Goal: Task Accomplishment & Management: Use online tool/utility

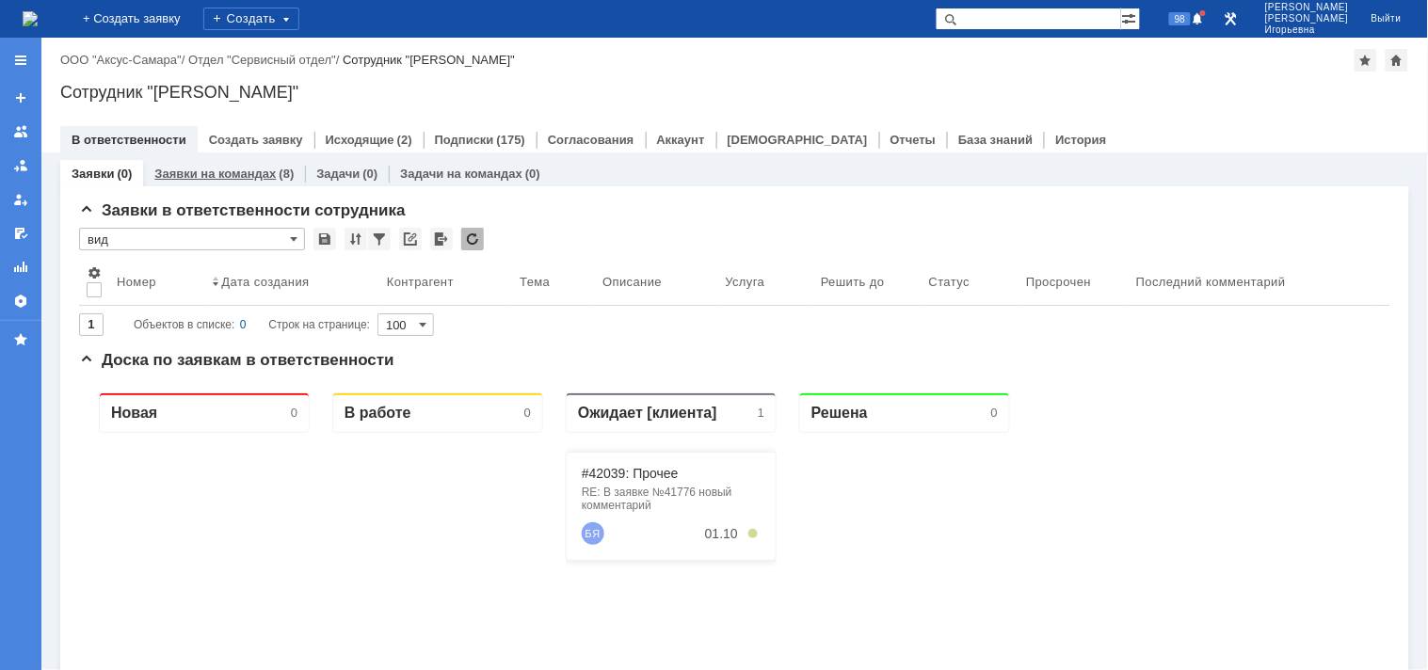
click at [220, 167] on link "Заявки на командах" at bounding box center [214, 174] width 121 height 14
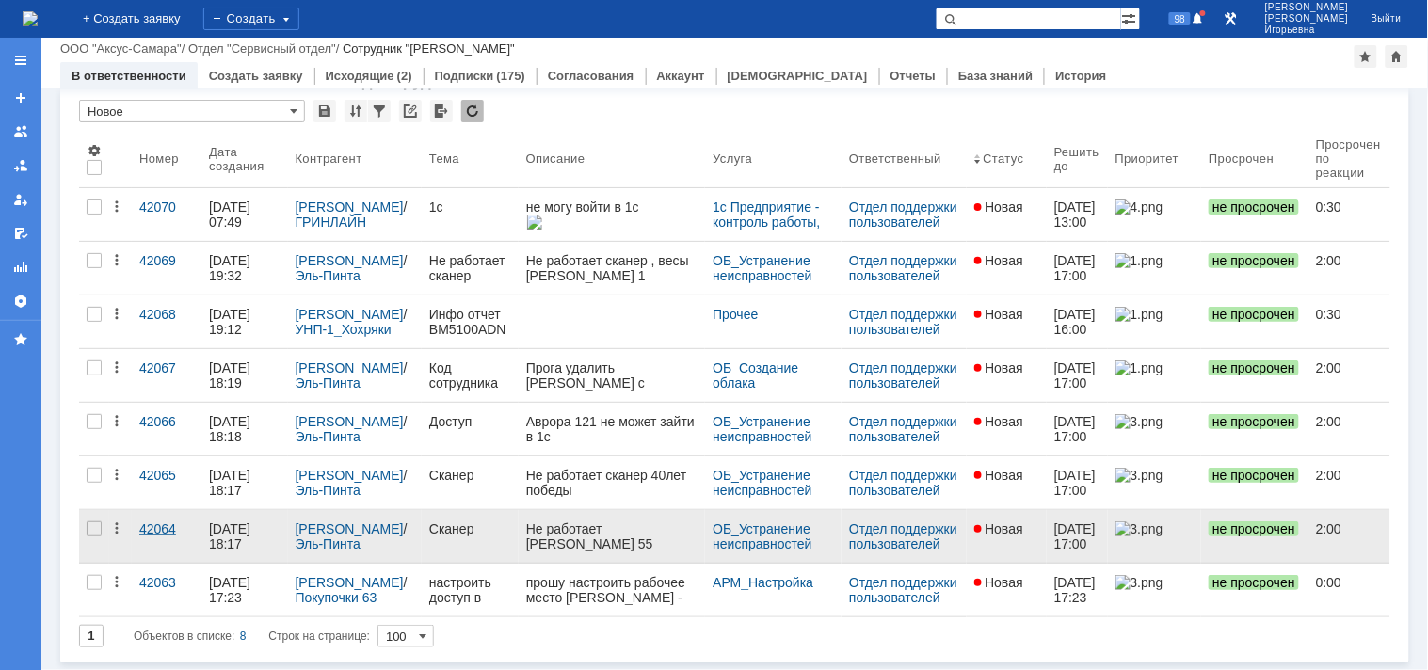
click at [156, 530] on div "42064" at bounding box center [166, 529] width 55 height 15
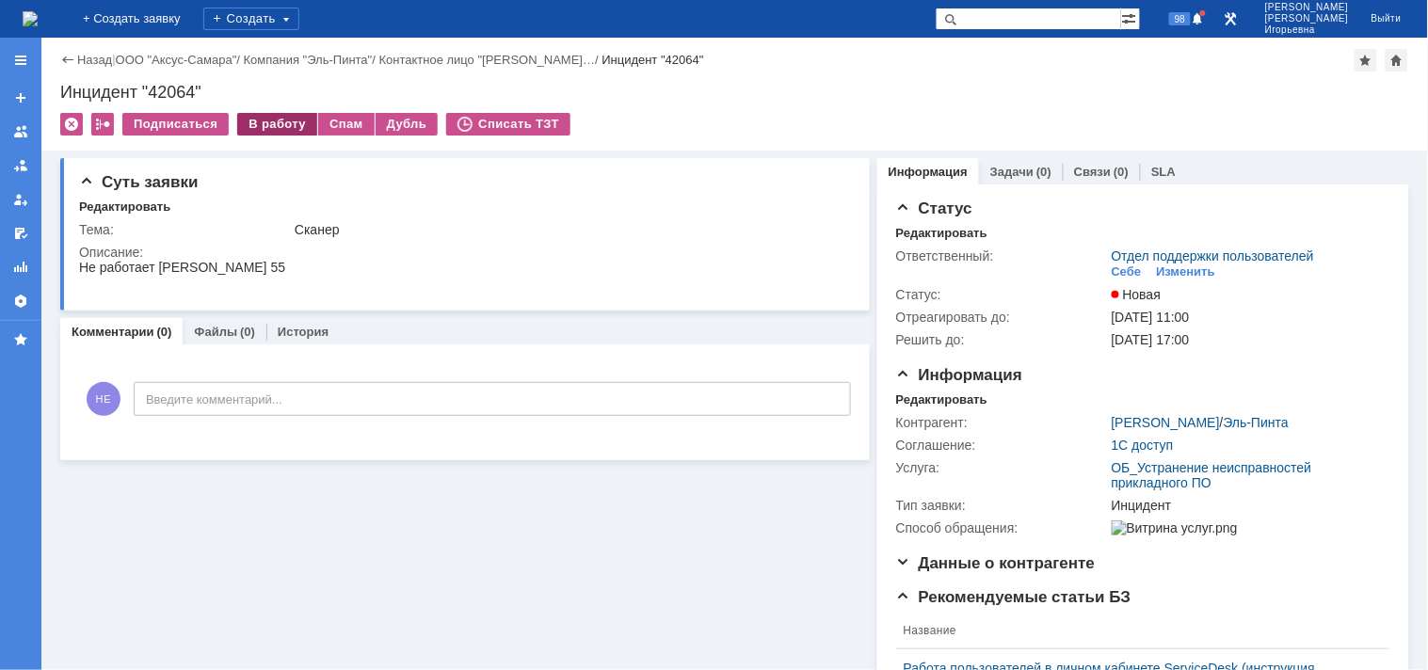
click at [270, 118] on div "В работу" at bounding box center [277, 124] width 80 height 23
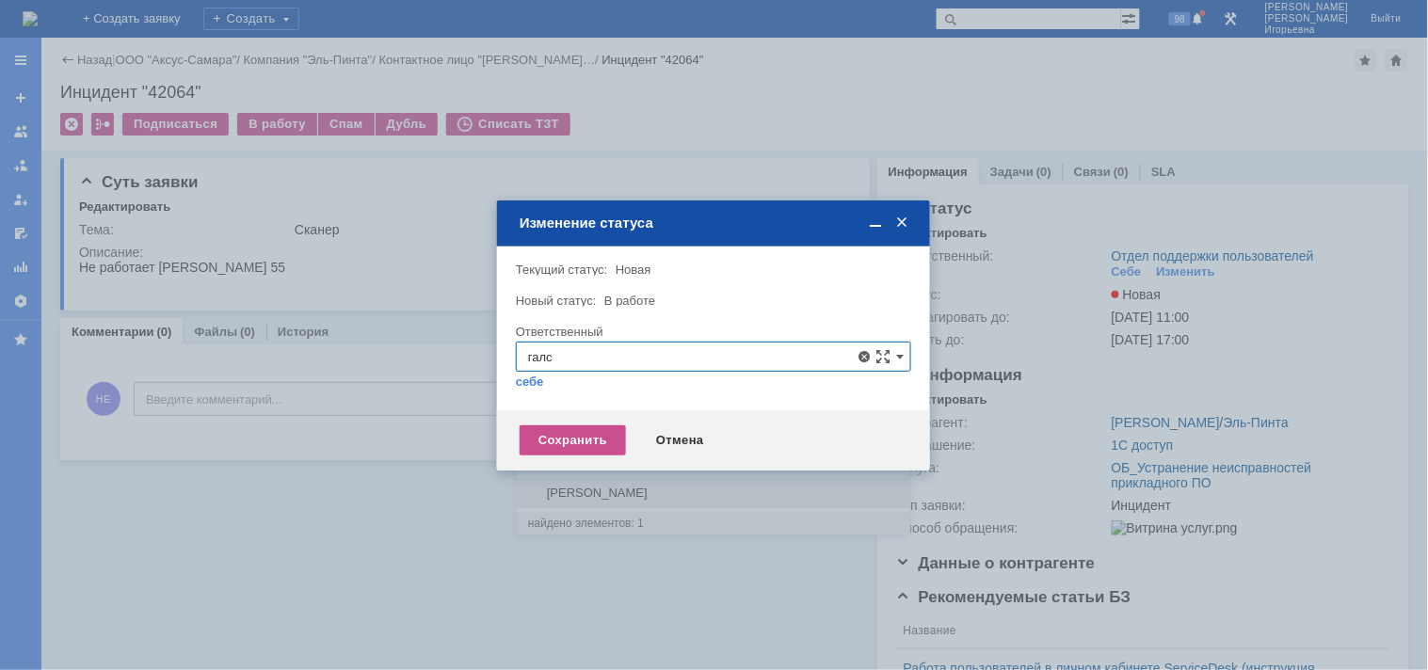
click at [606, 491] on span "[PERSON_NAME]" at bounding box center [713, 493] width 371 height 15
type input "[PERSON_NAME]"
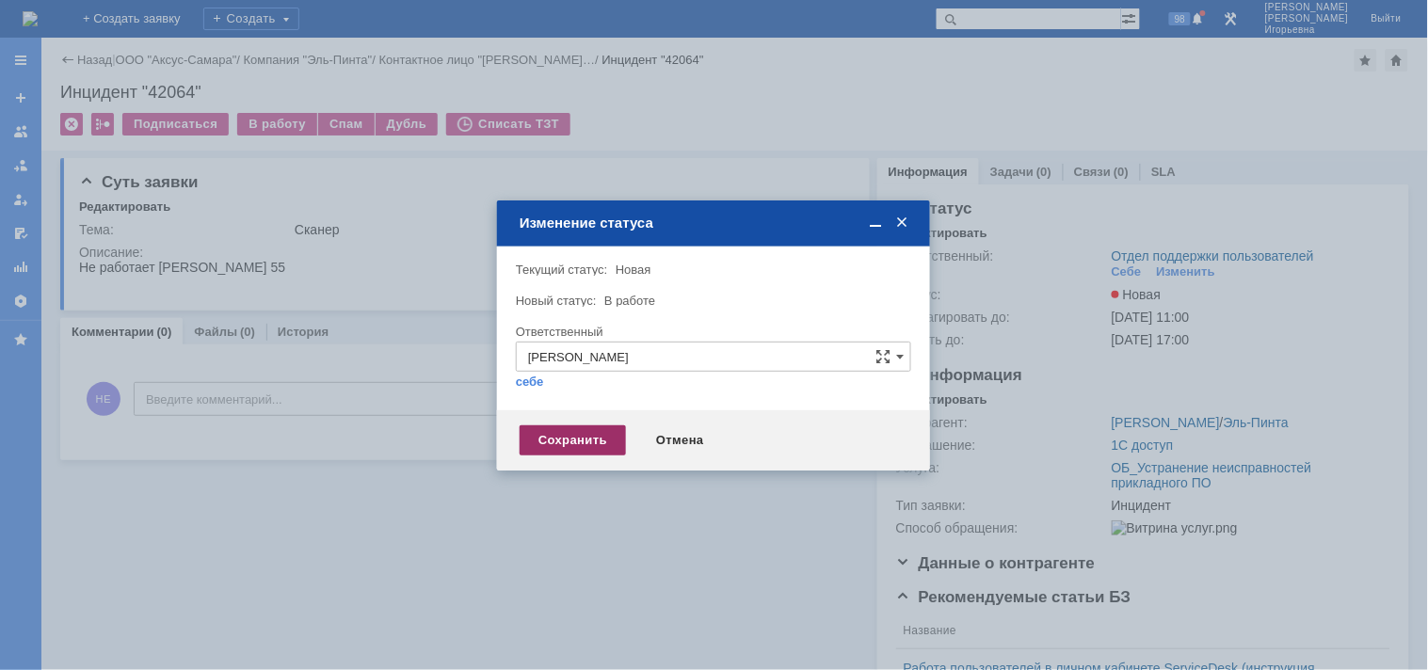
click at [574, 441] on div "Сохранить" at bounding box center [573, 441] width 106 height 30
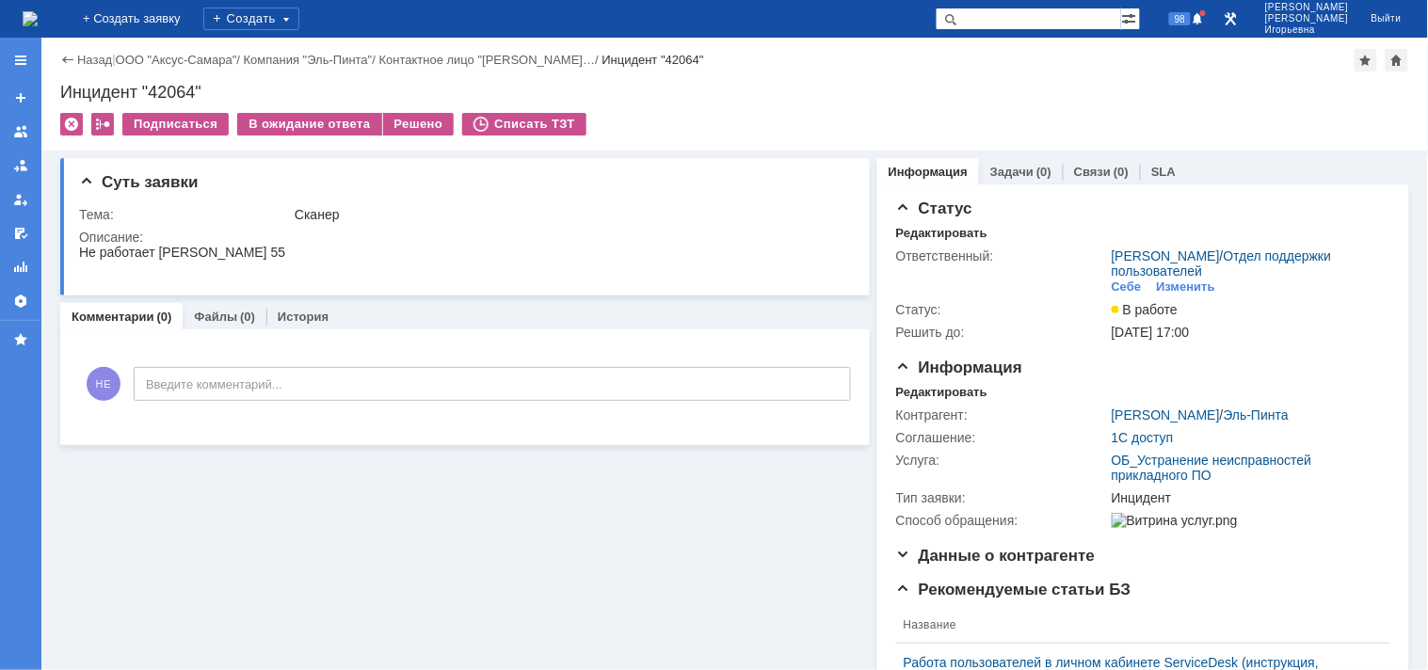
click at [173, 88] on div "Инцидент "42064"" at bounding box center [734, 92] width 1349 height 19
copy div "42064"
click at [38, 21] on img at bounding box center [30, 18] width 15 height 15
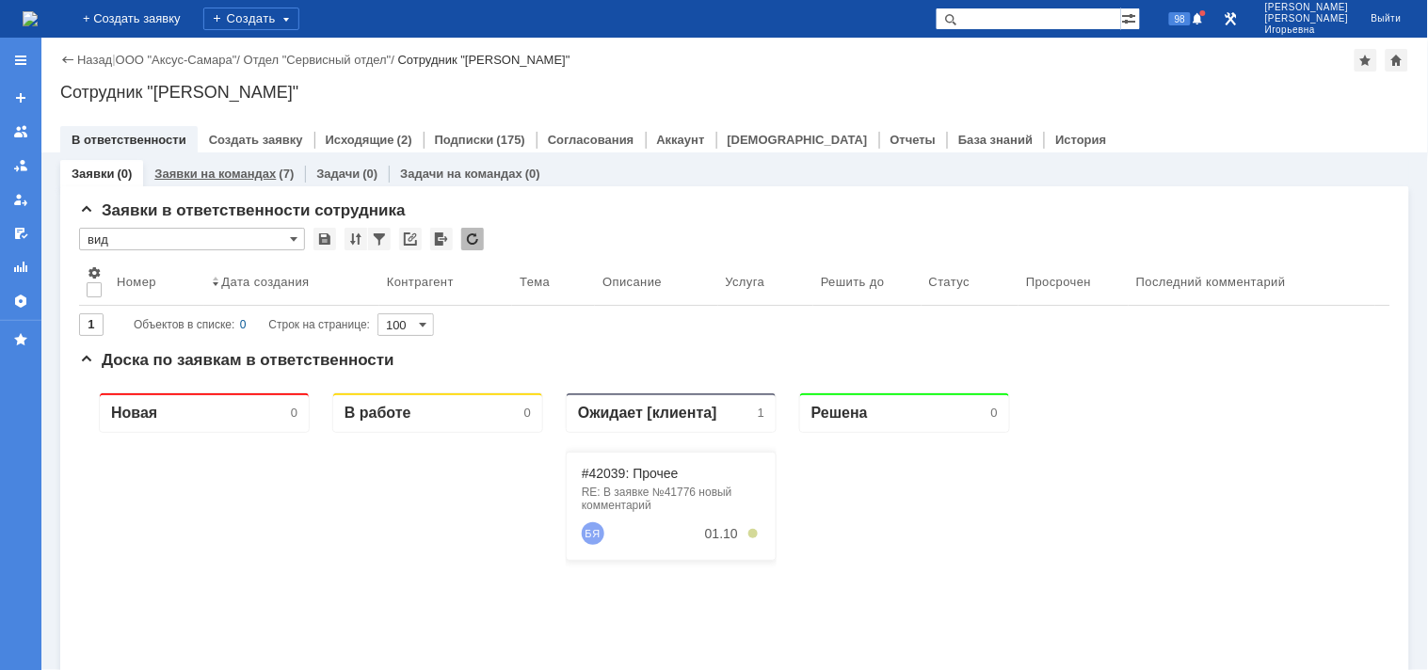
click at [239, 177] on link "Заявки на командах" at bounding box center [214, 174] width 121 height 14
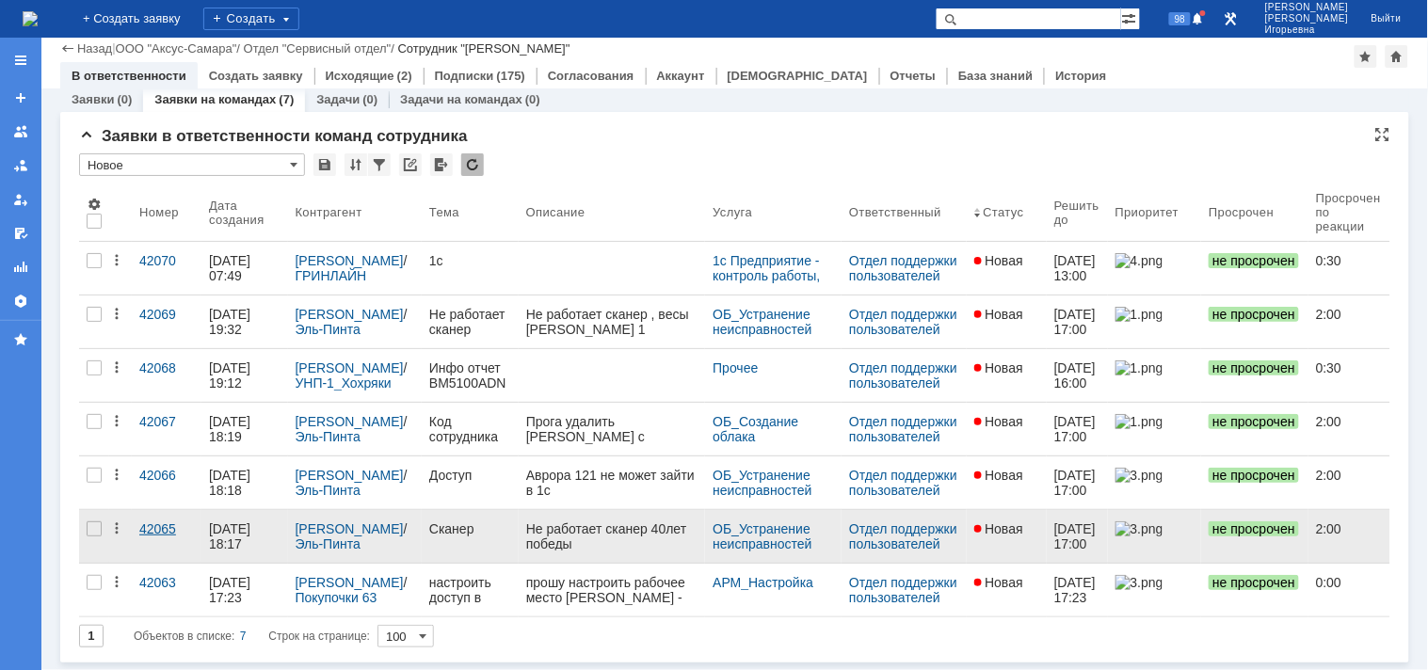
click at [171, 528] on div "42065" at bounding box center [166, 529] width 55 height 15
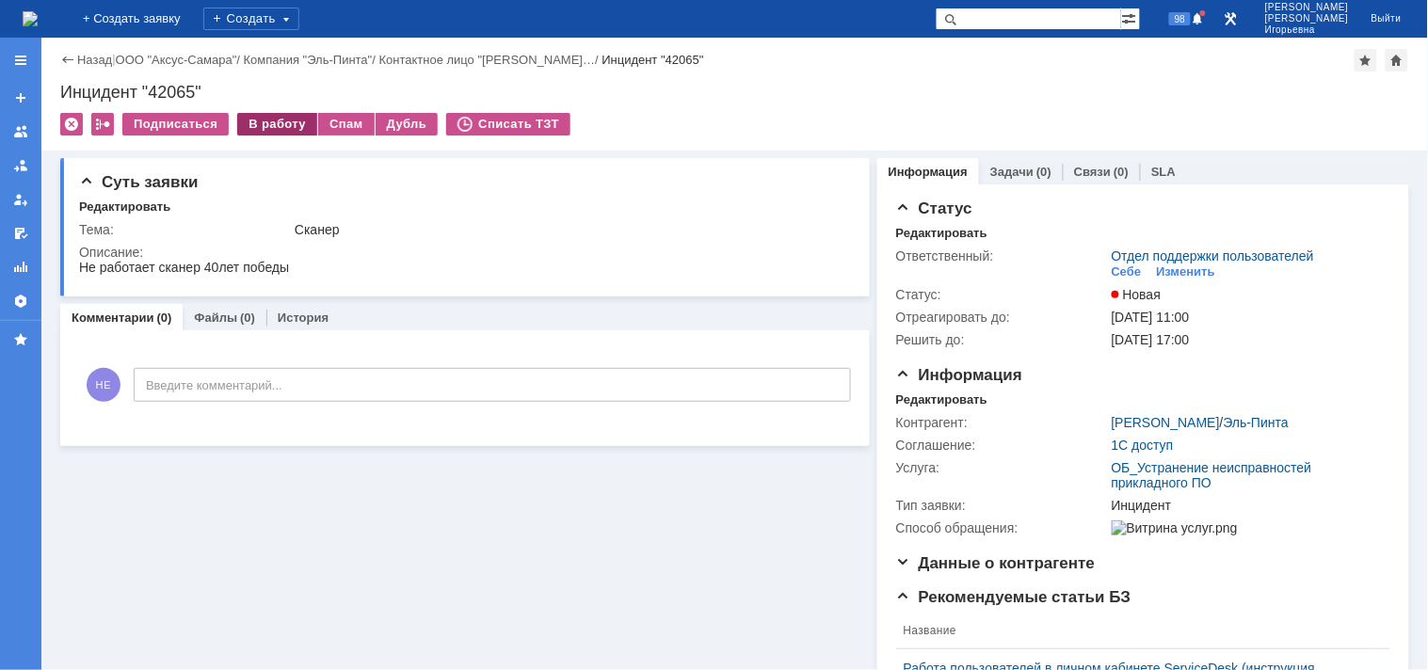
click at [285, 125] on div "В работу" at bounding box center [277, 124] width 80 height 23
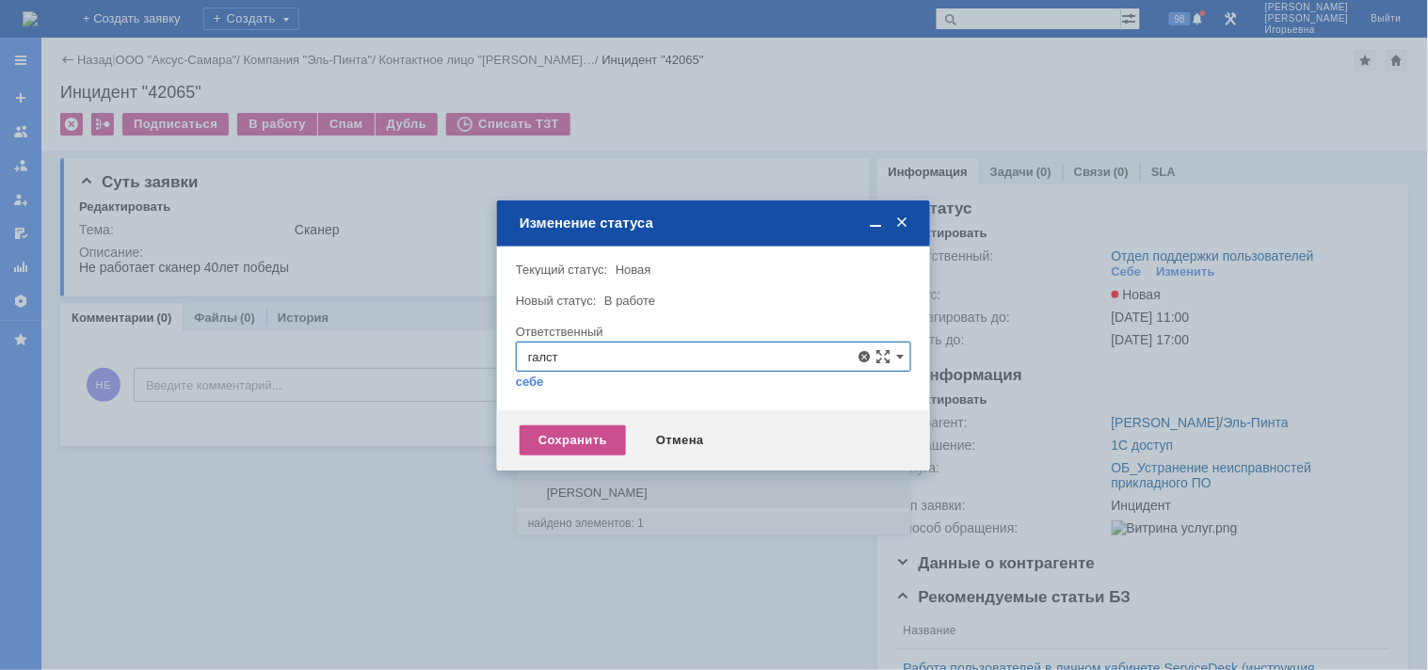
click at [588, 493] on span "[PERSON_NAME]" at bounding box center [713, 493] width 371 height 15
type input "[PERSON_NAME]"
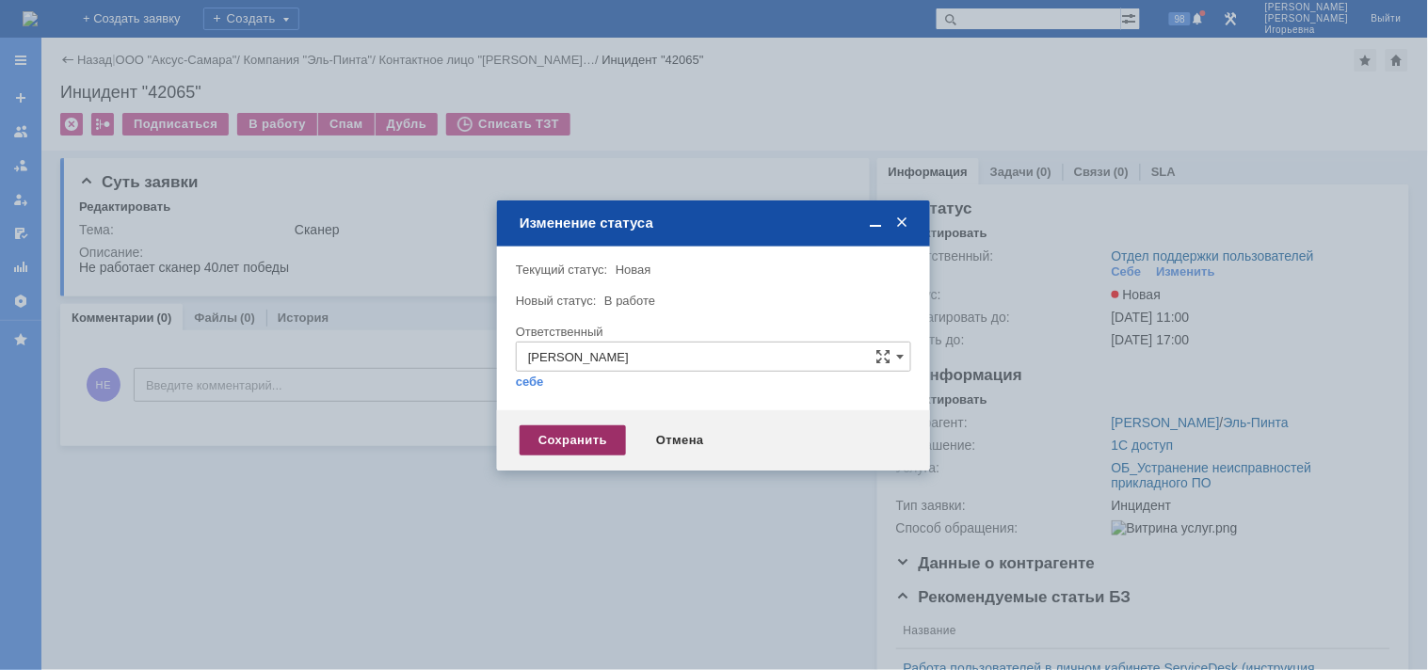
click at [569, 440] on div "Сохранить" at bounding box center [573, 441] width 106 height 30
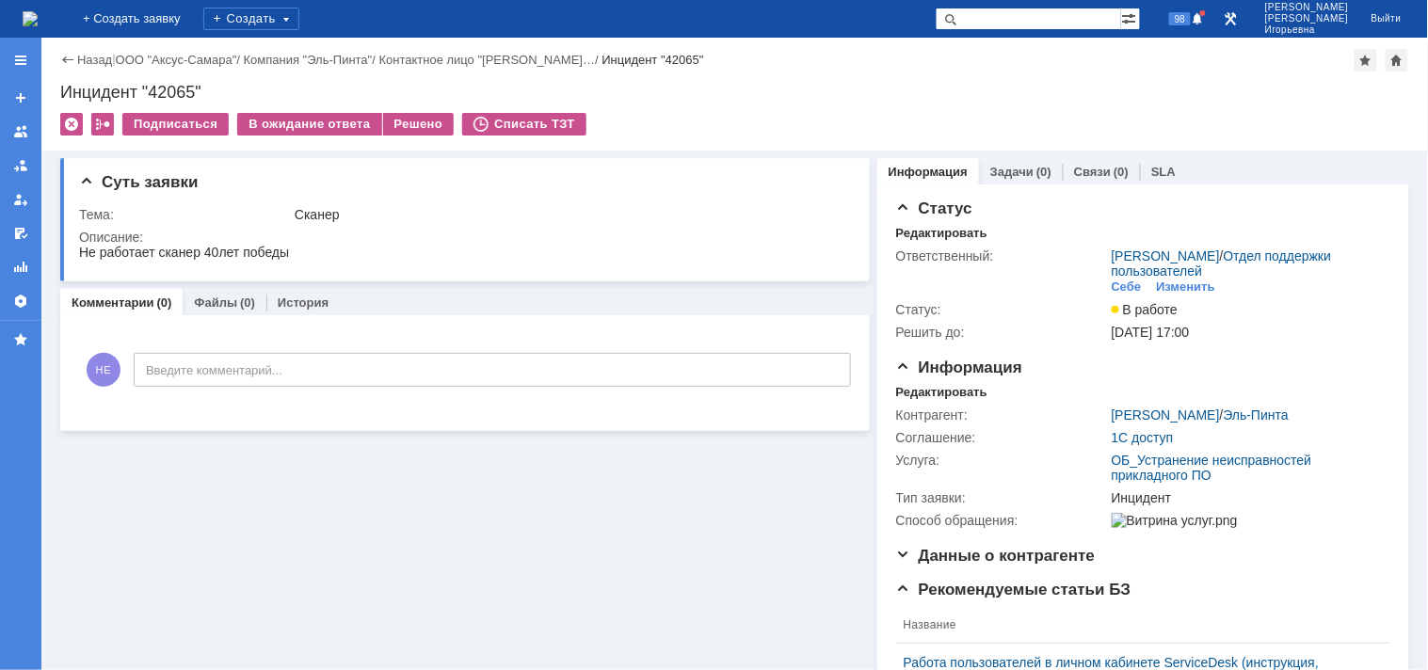
click at [176, 94] on div "Инцидент "42065"" at bounding box center [734, 92] width 1349 height 19
copy div "42065"
click at [38, 20] on img at bounding box center [30, 18] width 15 height 15
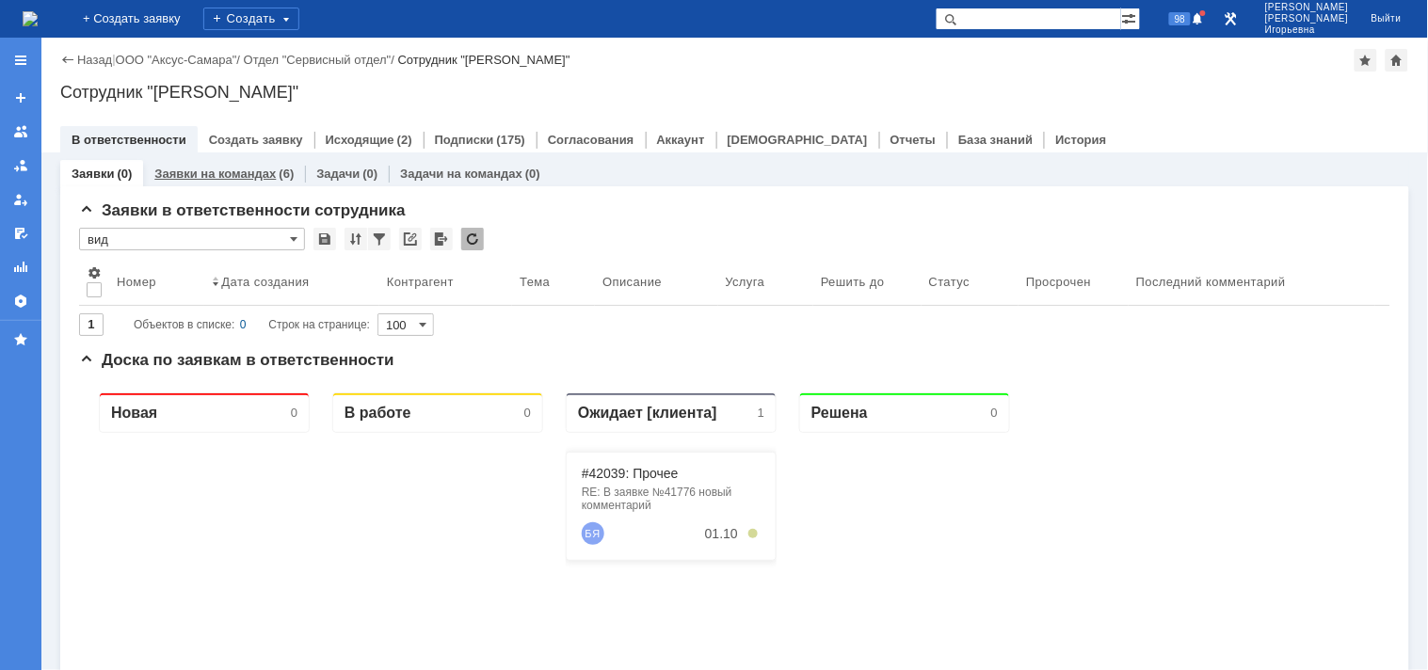
click at [232, 174] on link "Заявки на командах" at bounding box center [214, 174] width 121 height 14
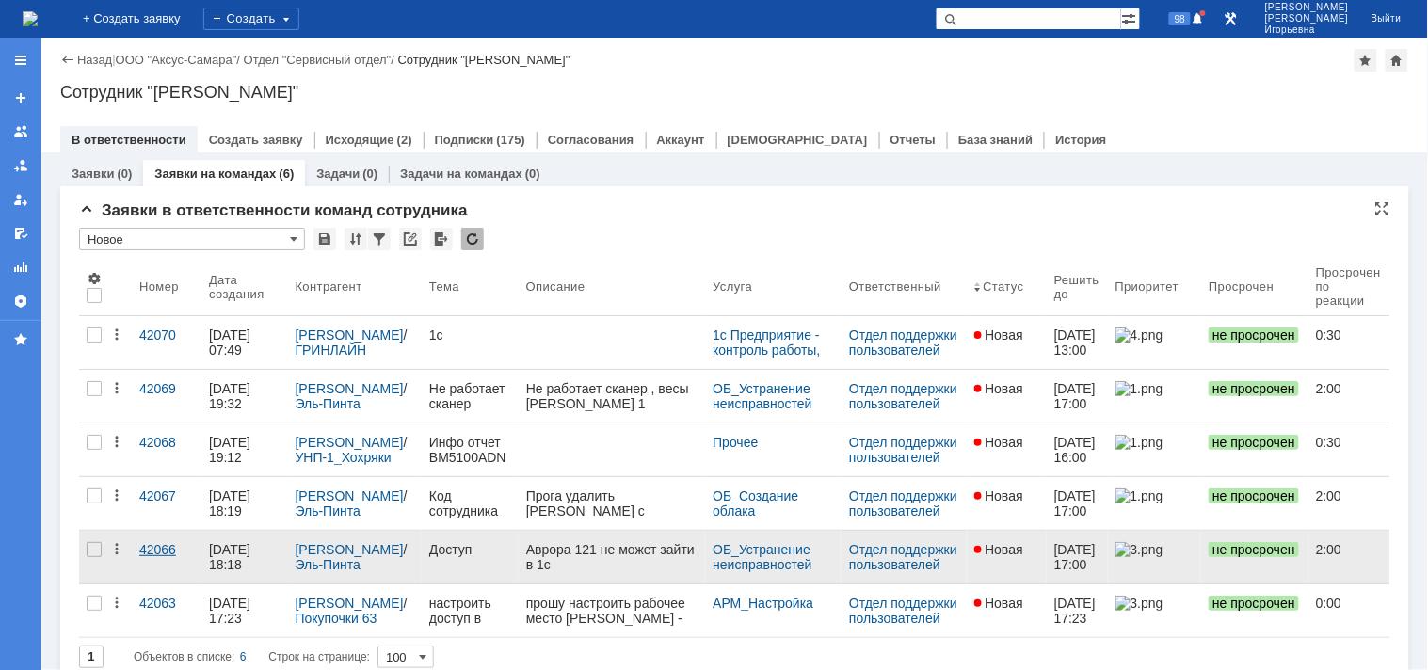
click at [157, 549] on div "42066" at bounding box center [166, 549] width 55 height 15
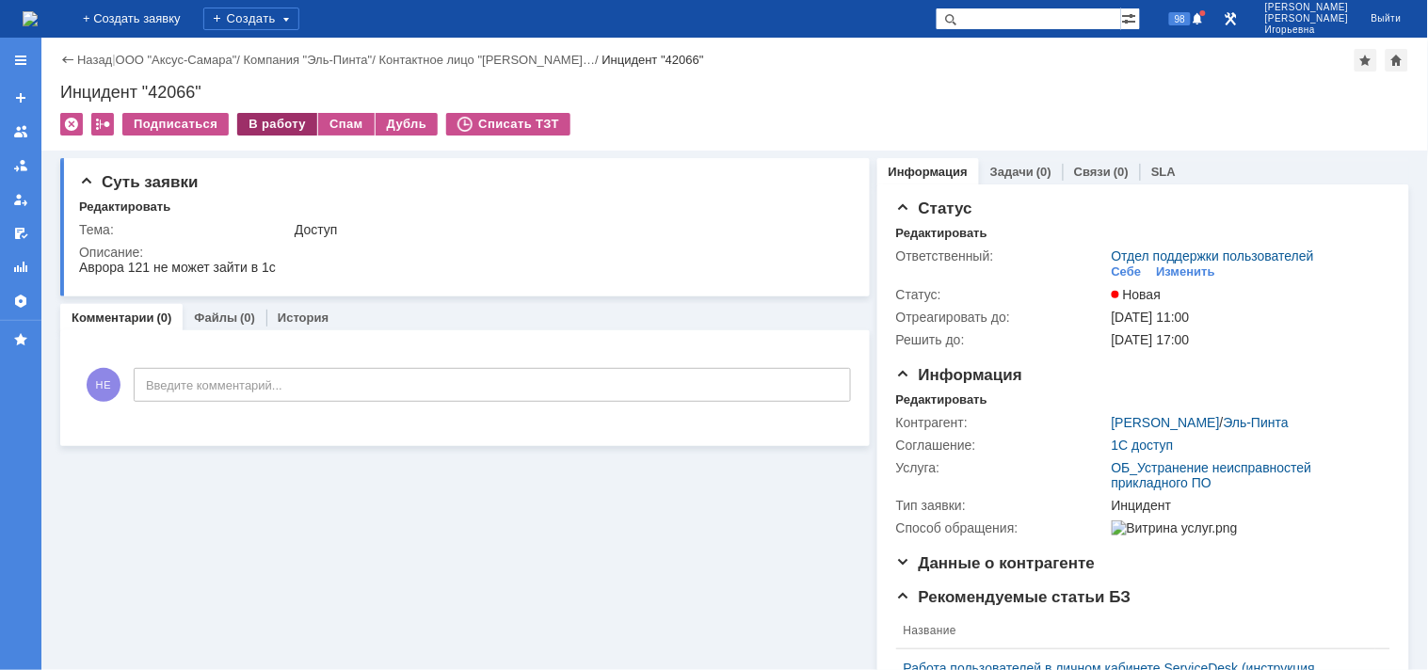
click at [266, 127] on div "В работу" at bounding box center [277, 124] width 80 height 23
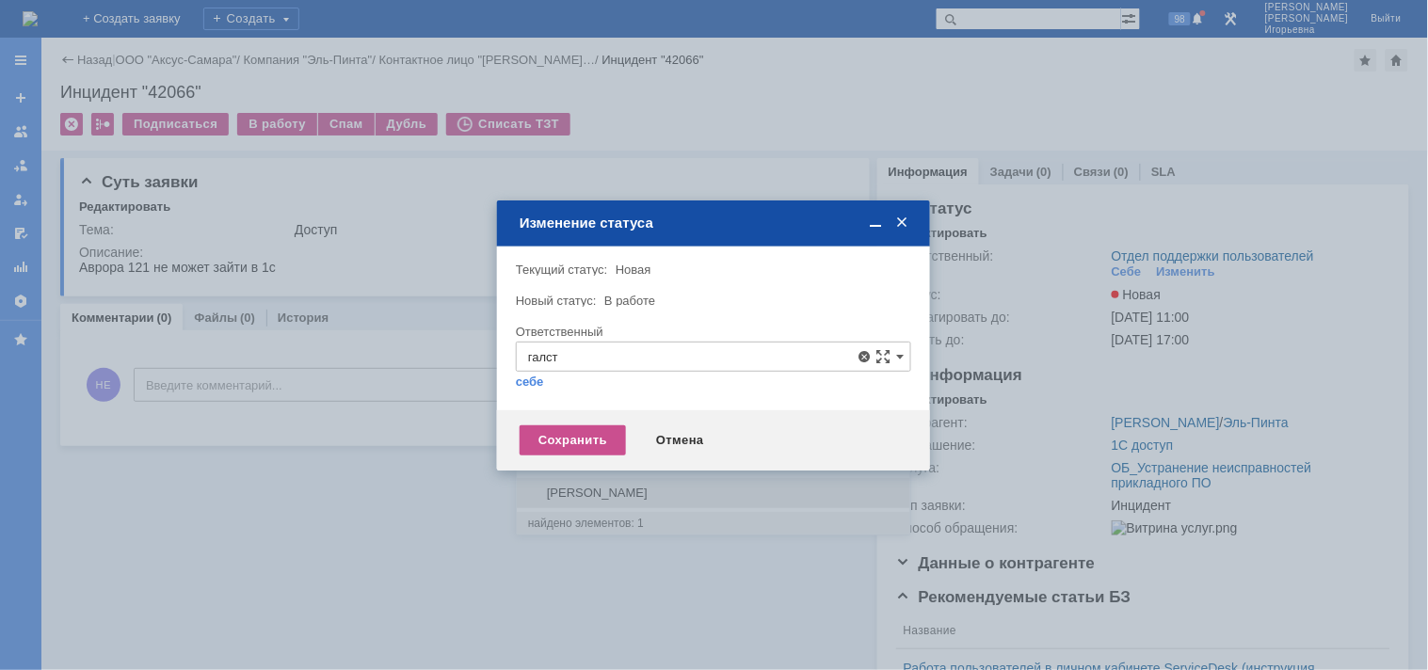
click at [617, 488] on span "[PERSON_NAME]" at bounding box center [713, 493] width 371 height 15
type input "[PERSON_NAME]"
click at [570, 446] on div "Сохранить" at bounding box center [573, 441] width 106 height 30
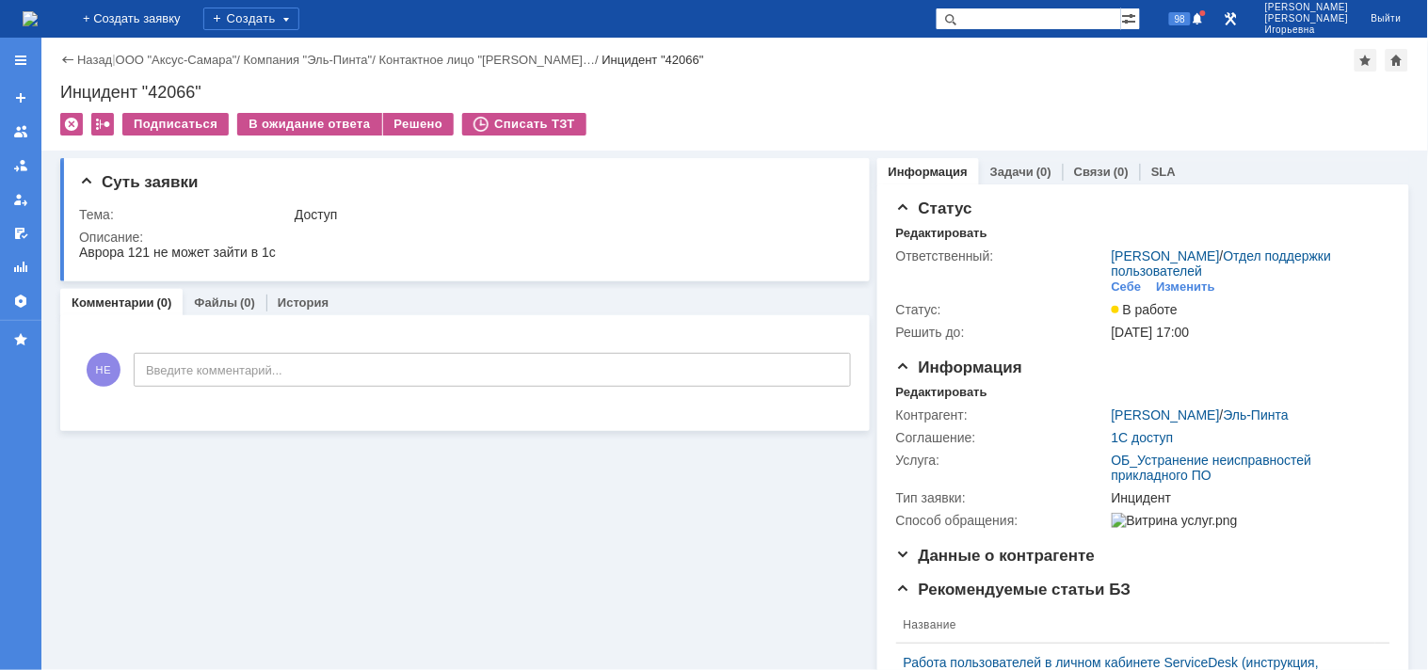
click at [171, 89] on div "Инцидент "42066"" at bounding box center [734, 92] width 1349 height 19
copy div "42066"
click at [38, 16] on img at bounding box center [30, 18] width 15 height 15
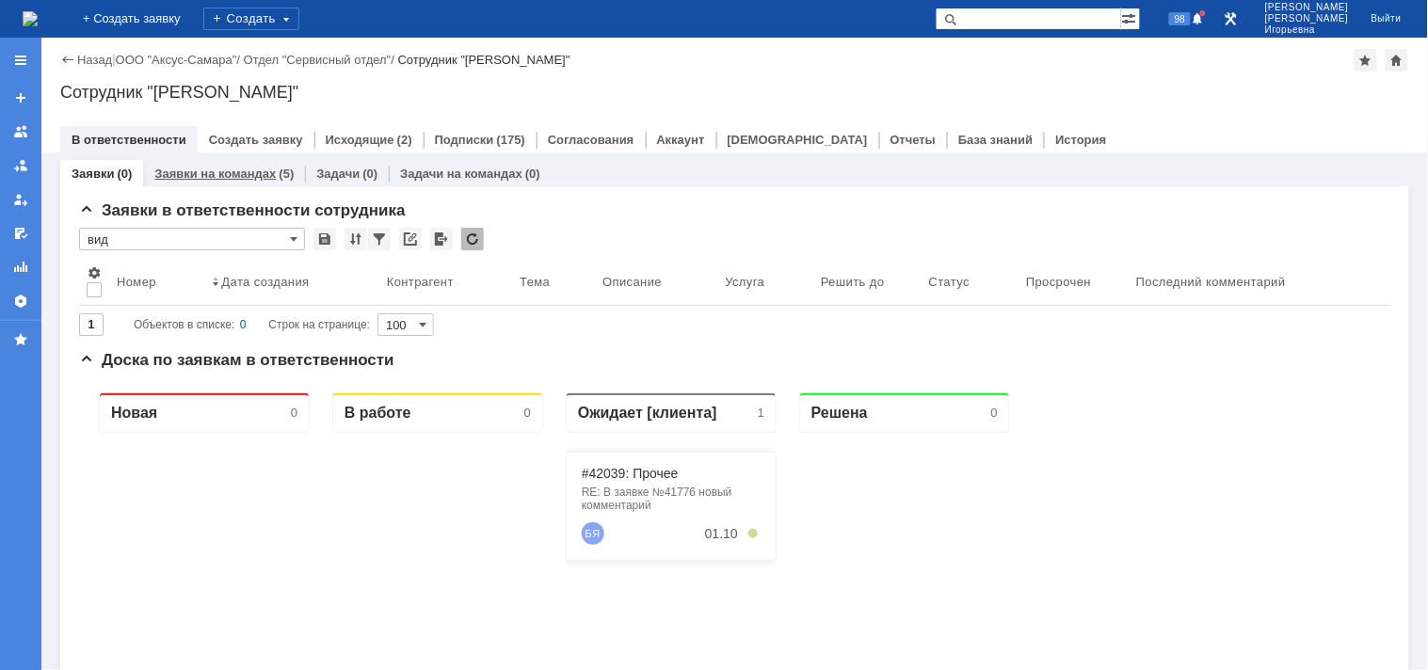
click at [220, 170] on link "Заявки на командах" at bounding box center [214, 174] width 121 height 14
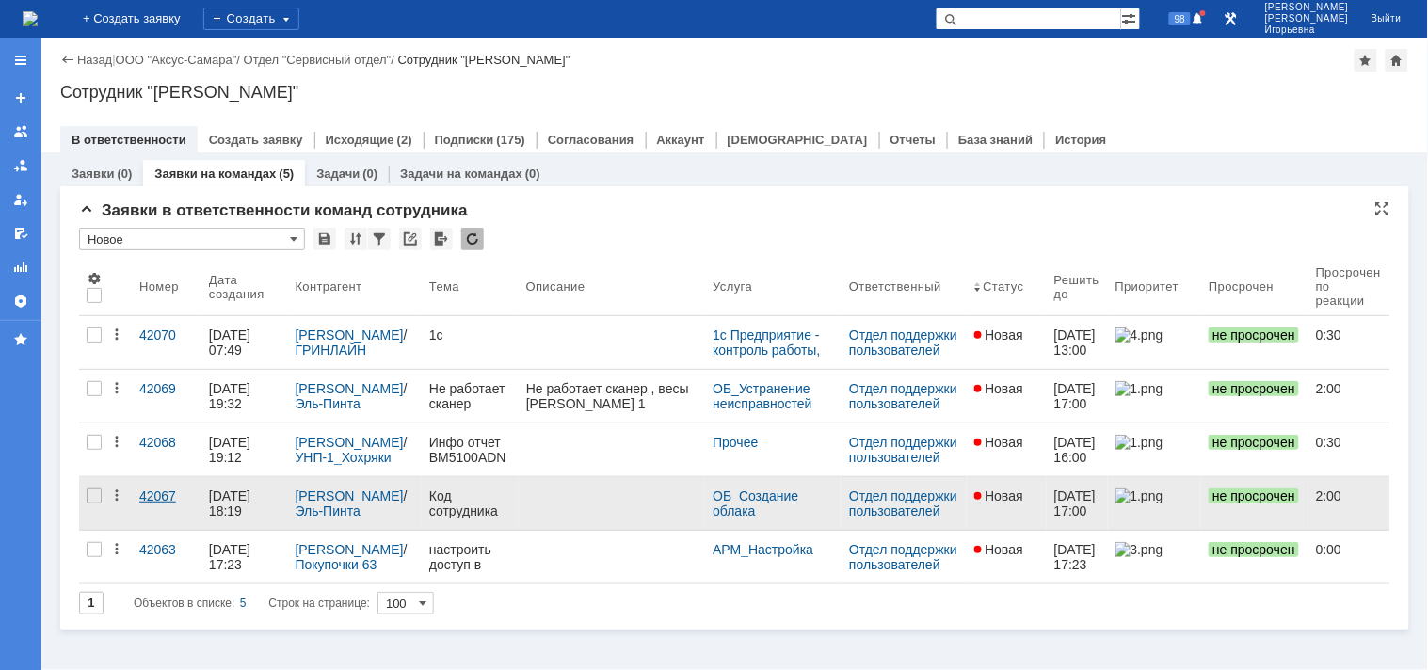
click at [154, 497] on div "42067" at bounding box center [166, 496] width 55 height 15
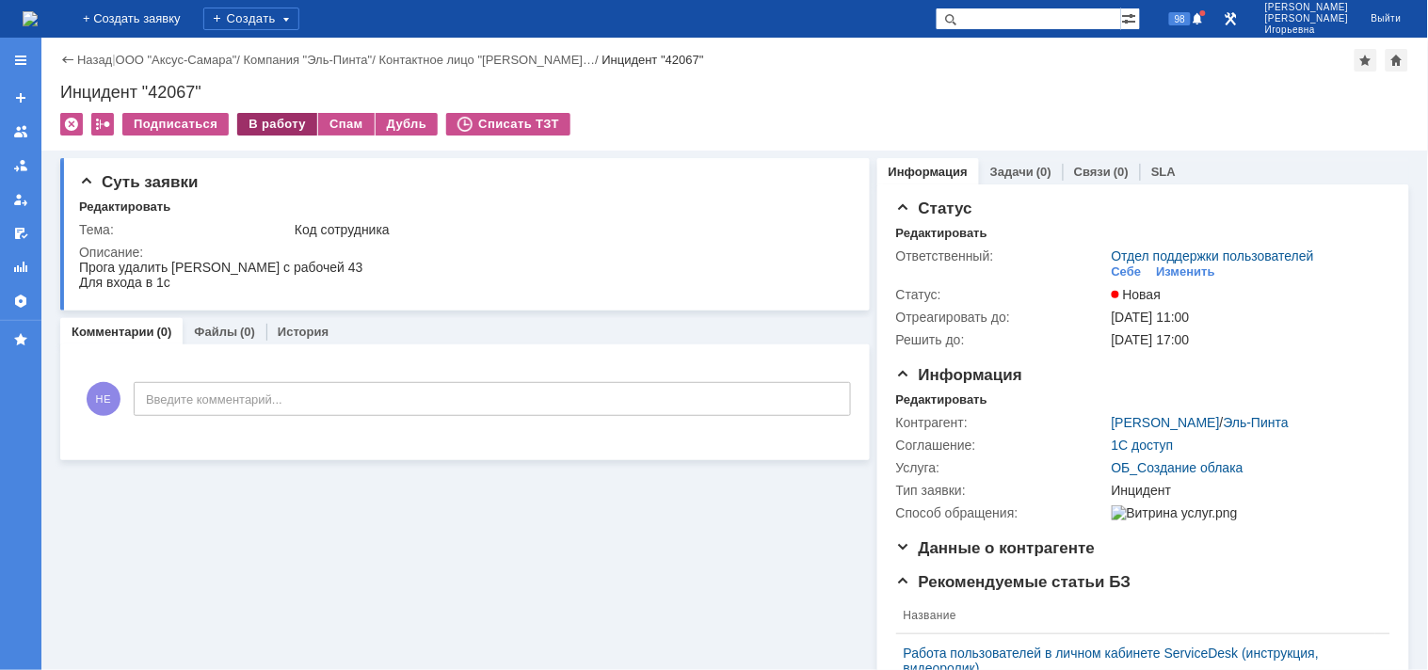
click at [275, 121] on div "В работу" at bounding box center [277, 124] width 80 height 23
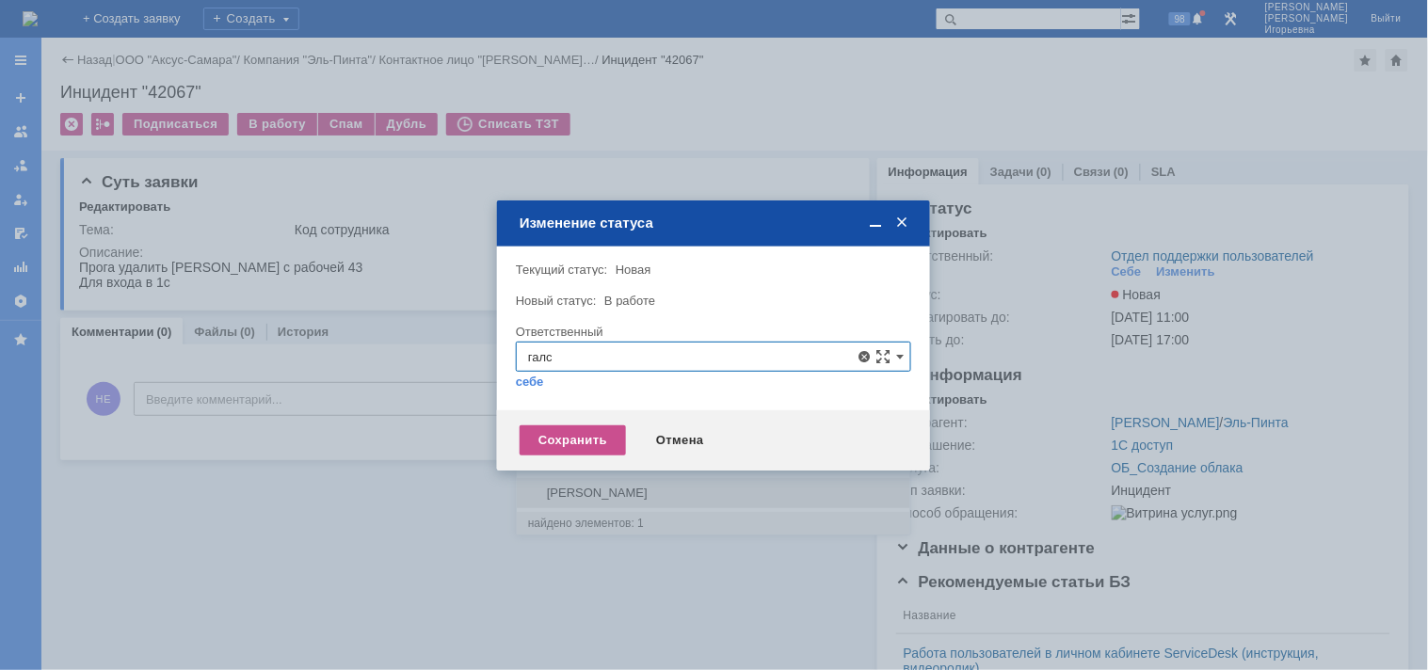
click at [616, 488] on span "[PERSON_NAME]" at bounding box center [713, 493] width 371 height 15
type input "[PERSON_NAME]"
click at [569, 445] on div "Сохранить" at bounding box center [573, 441] width 106 height 30
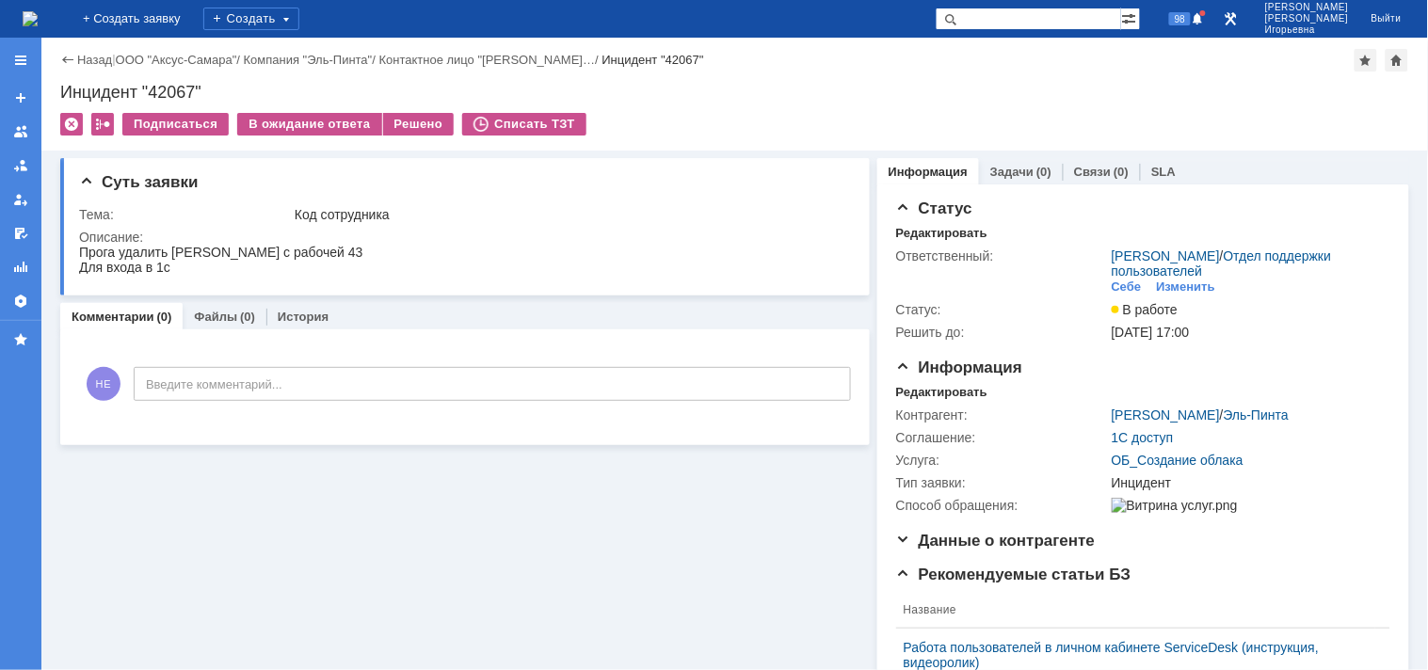
click at [177, 89] on div "Инцидент "42067"" at bounding box center [734, 92] width 1349 height 19
copy div "42067"
click at [38, 22] on img at bounding box center [30, 18] width 15 height 15
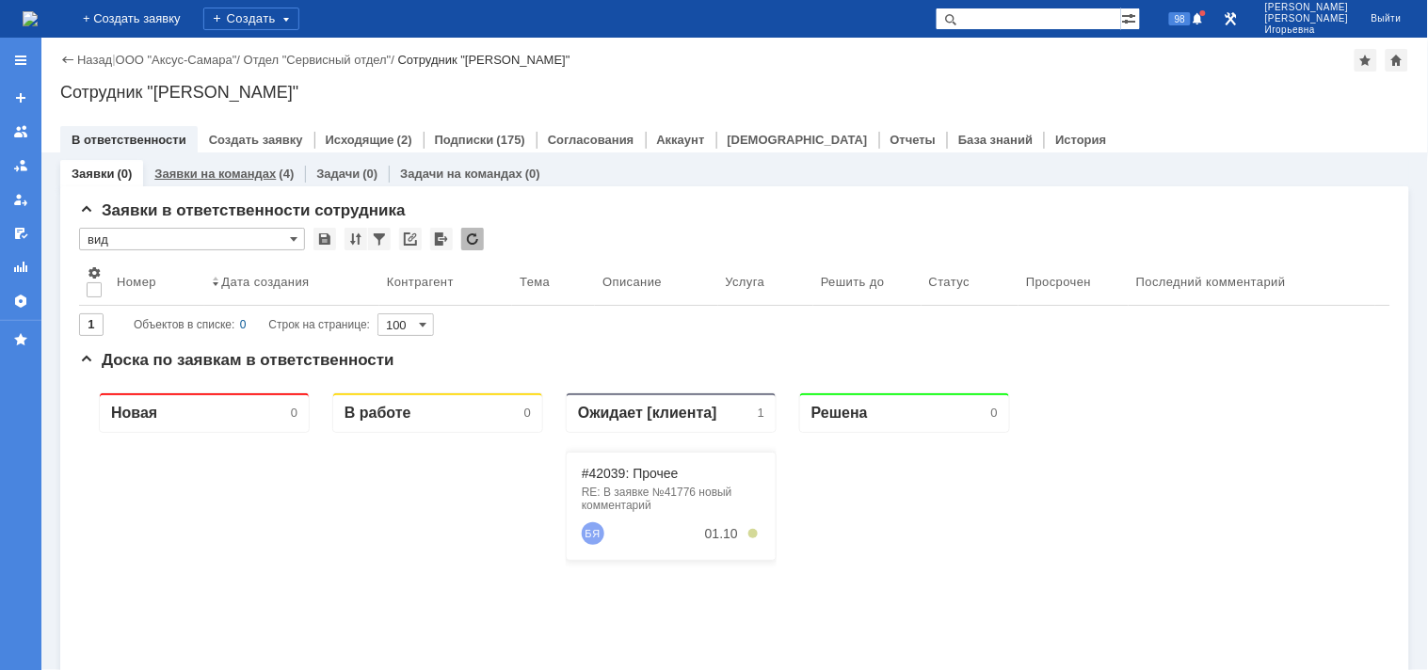
click at [266, 171] on link "Заявки на командах" at bounding box center [214, 174] width 121 height 14
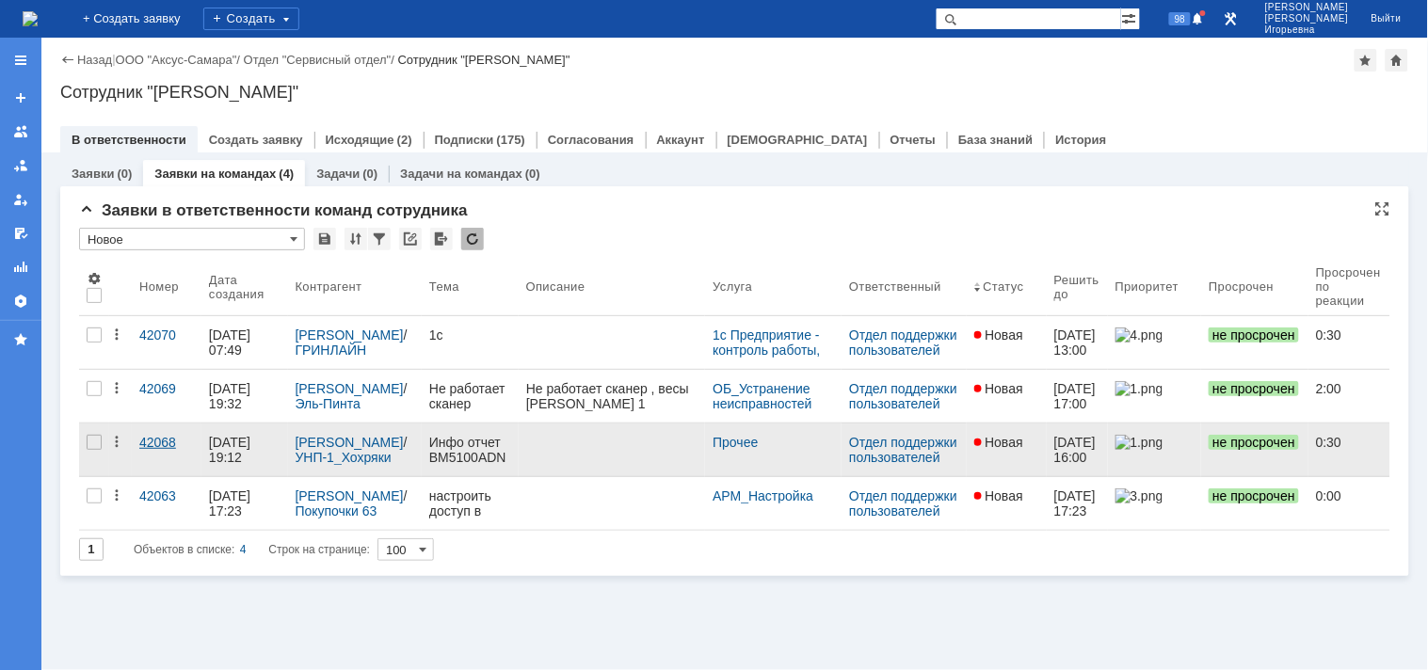
click at [165, 444] on div "42068" at bounding box center [166, 442] width 55 height 15
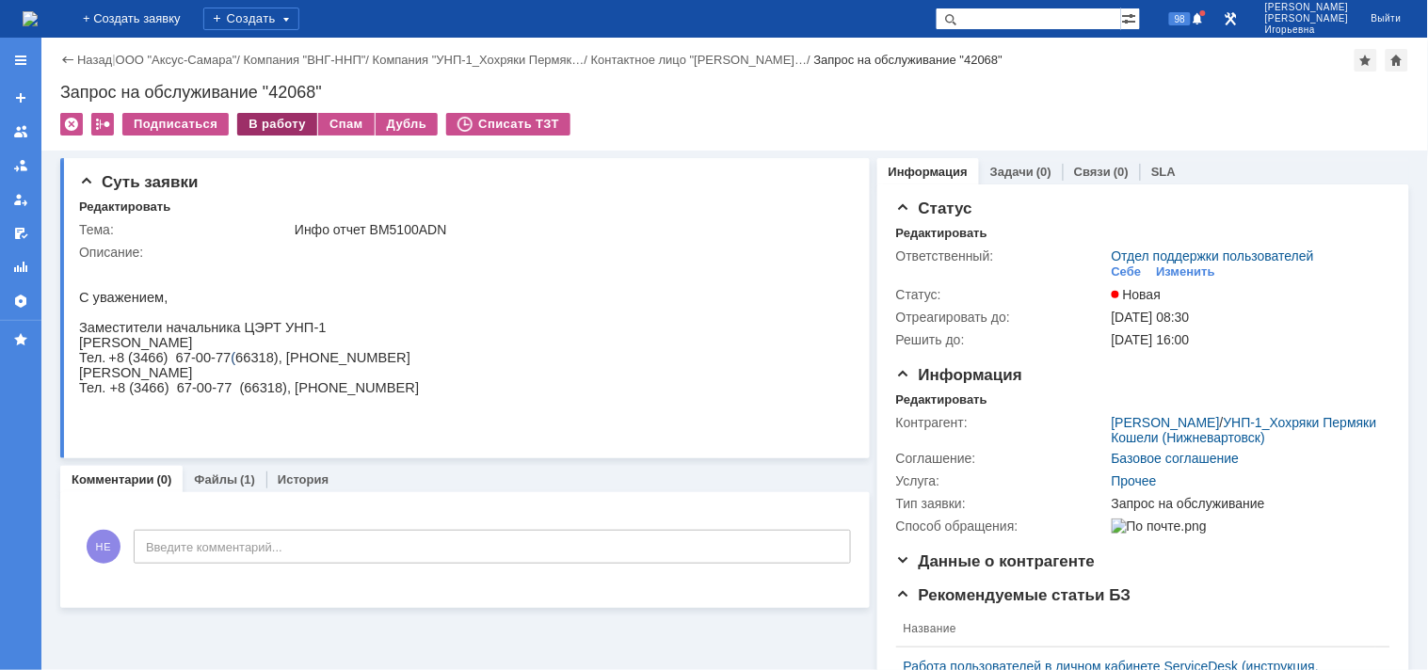
click at [261, 117] on div "В работу" at bounding box center [277, 124] width 80 height 23
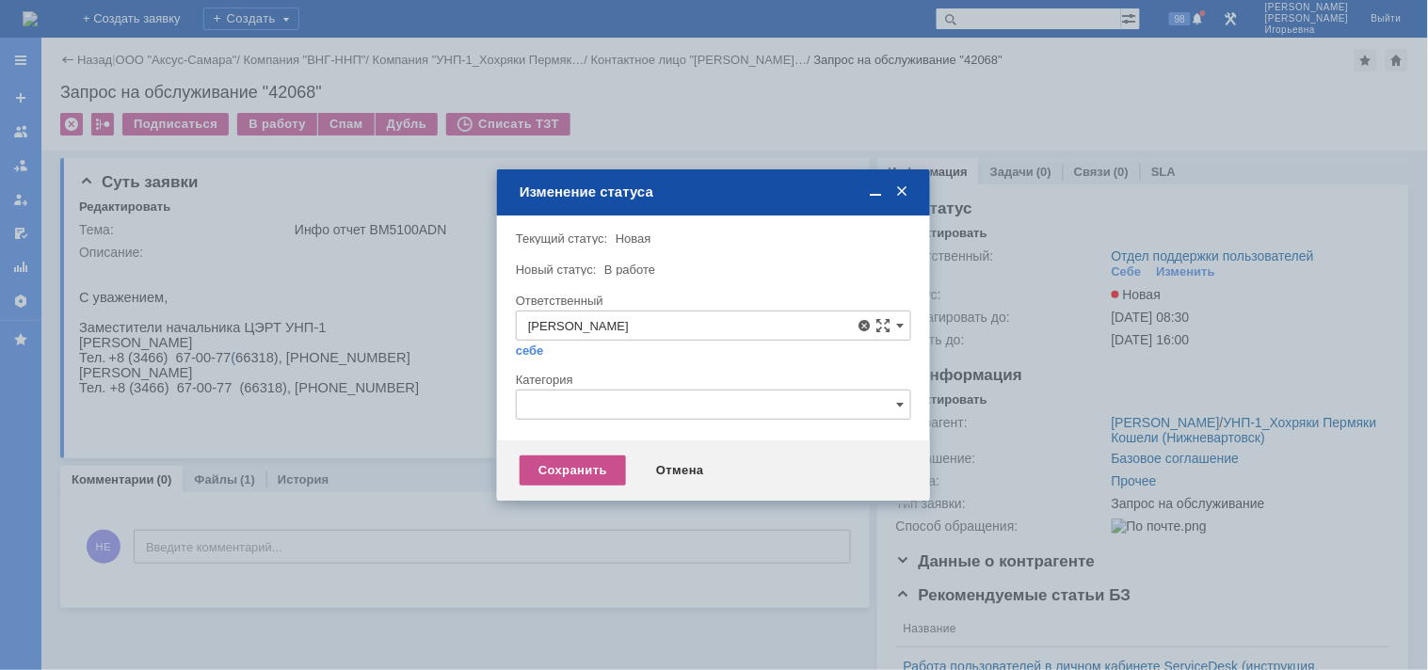
click at [573, 468] on span "[PERSON_NAME]" at bounding box center [713, 462] width 371 height 15
click at [560, 471] on div "Сохранить" at bounding box center [573, 471] width 106 height 30
type input "[PERSON_NAME]"
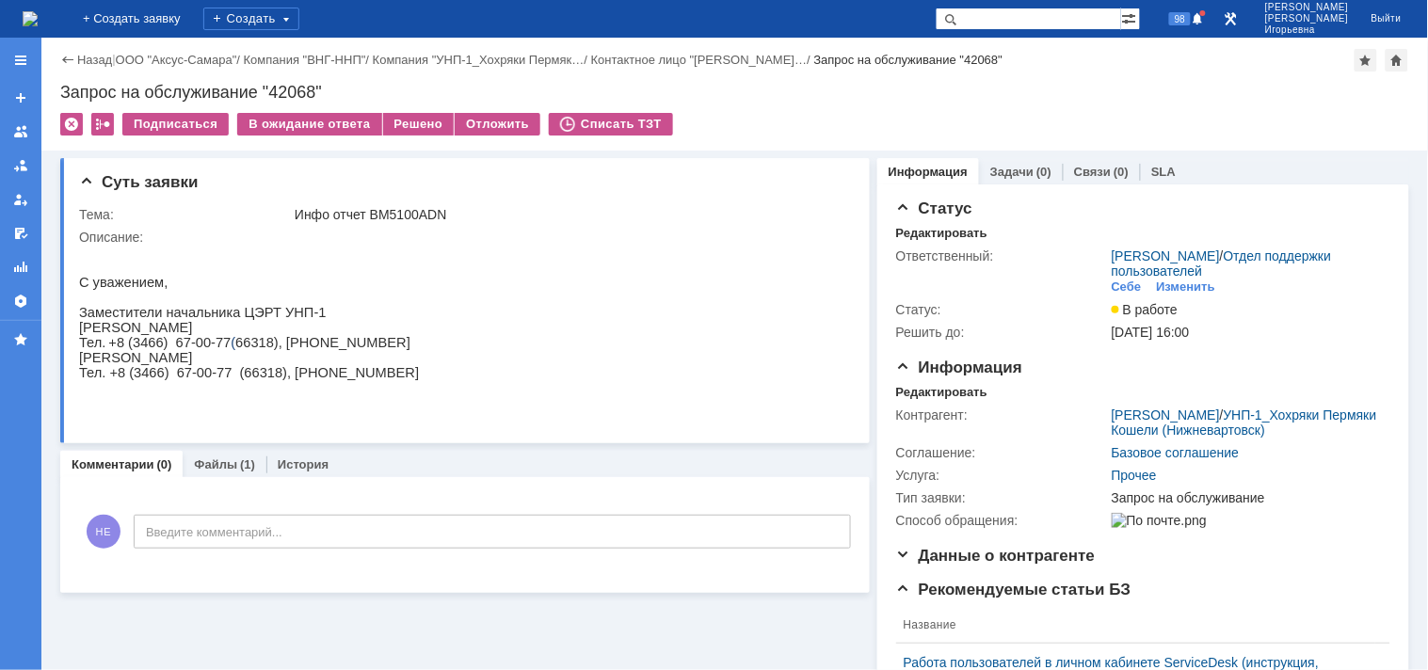
click at [296, 89] on div "Запрос на обслуживание "42068"" at bounding box center [734, 92] width 1349 height 19
copy div "42068"
click at [38, 22] on img at bounding box center [30, 18] width 15 height 15
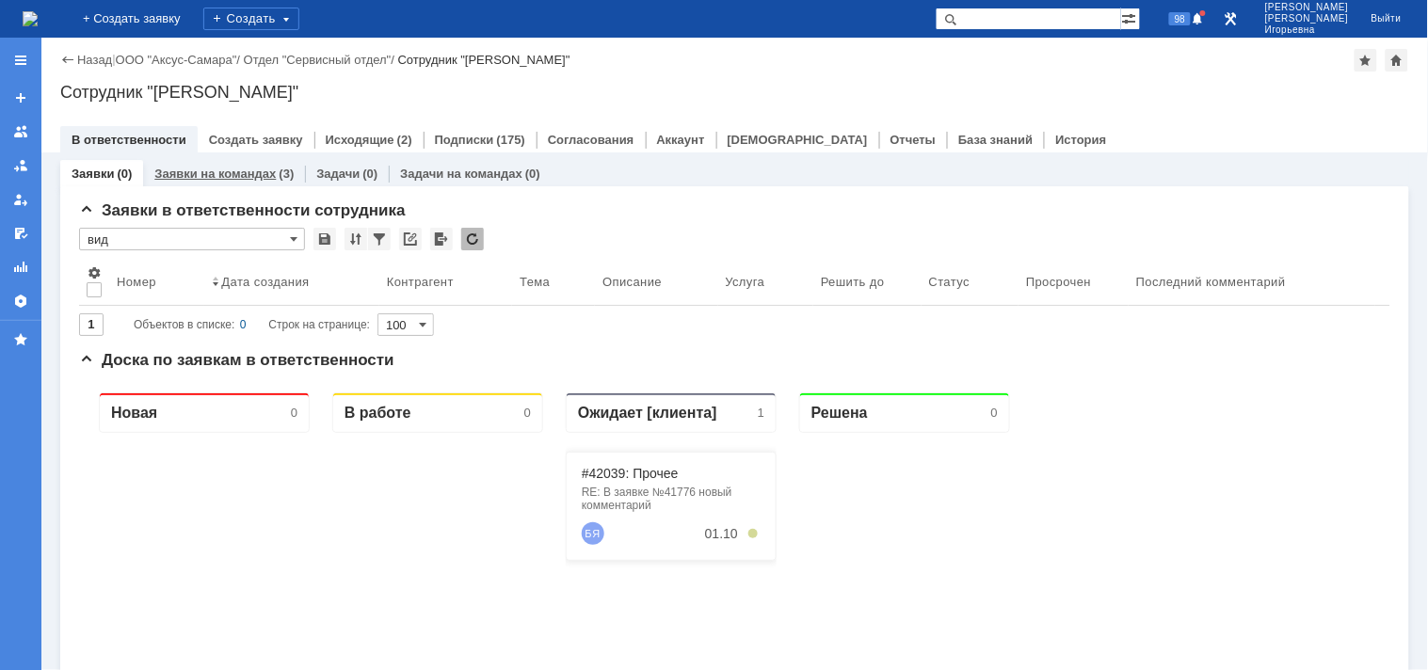
click at [234, 172] on link "Заявки на командах" at bounding box center [214, 174] width 121 height 14
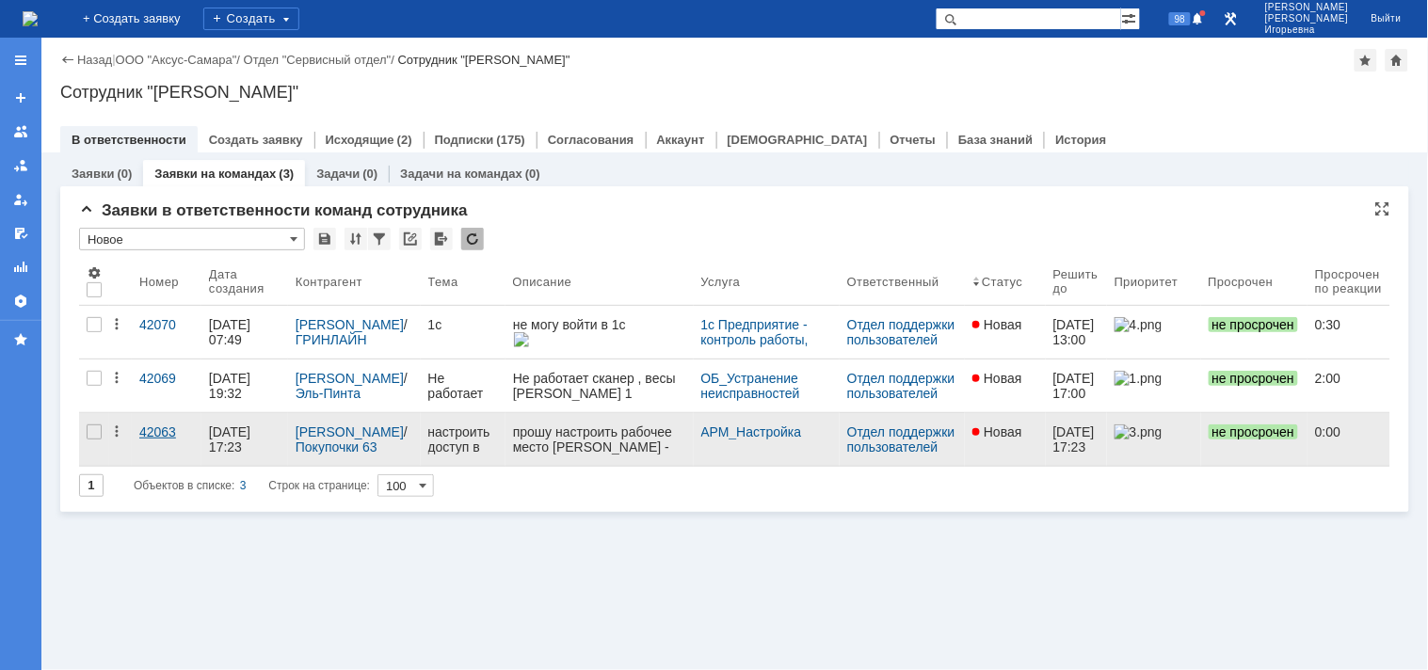
click at [151, 440] on div "42063" at bounding box center [166, 432] width 55 height 15
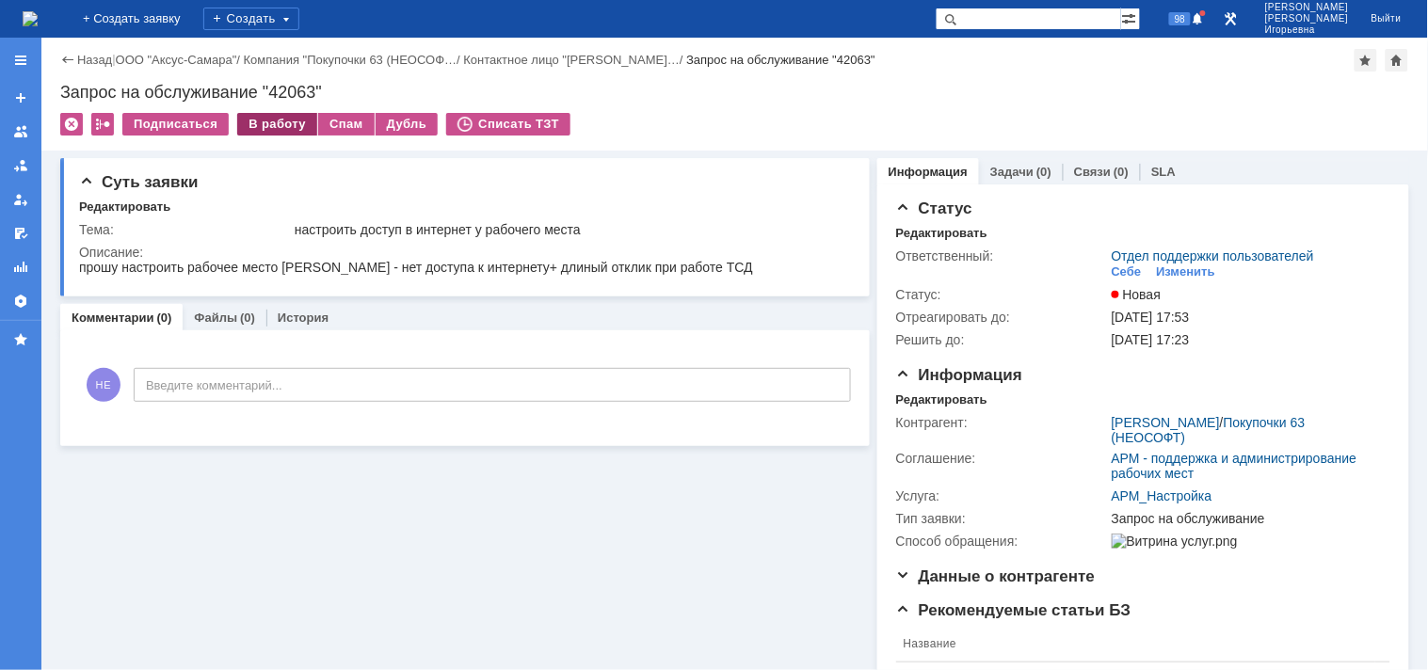
click at [265, 122] on div "В работу" at bounding box center [277, 124] width 80 height 23
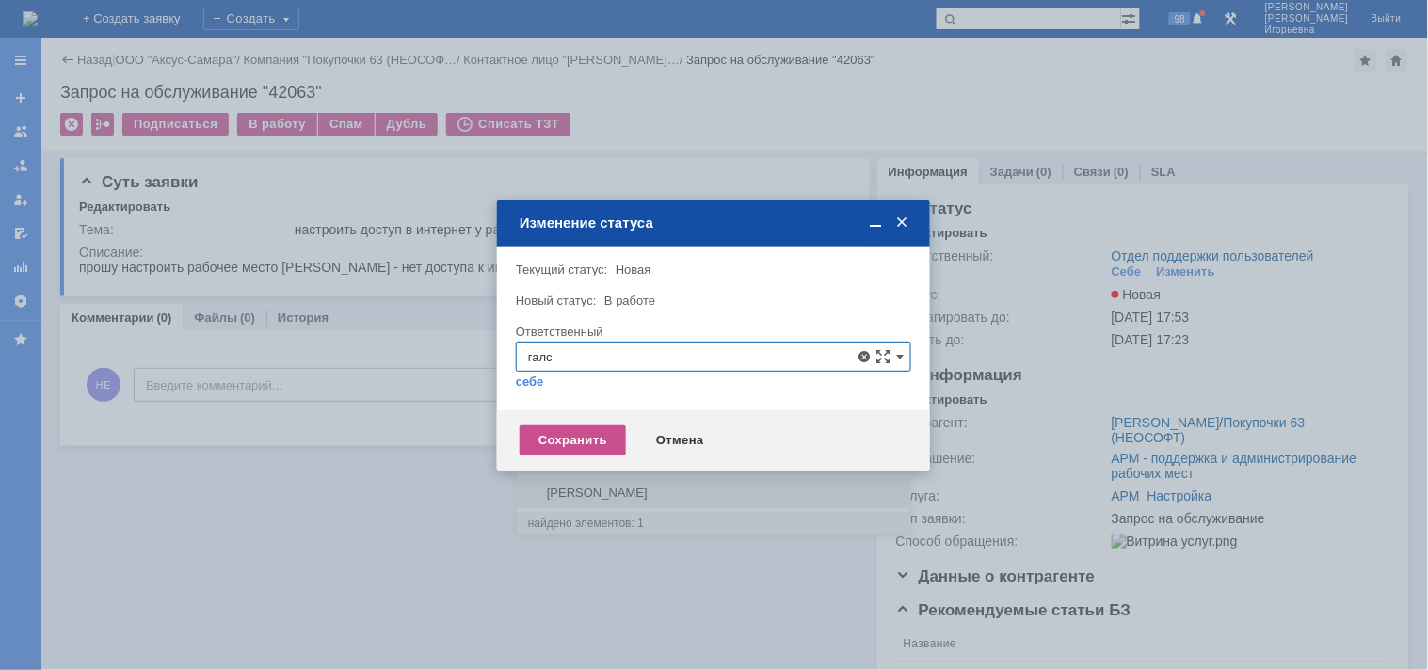
click at [669, 487] on span "[PERSON_NAME]" at bounding box center [713, 493] width 371 height 15
type input "[PERSON_NAME]"
click at [589, 440] on div "Сохранить" at bounding box center [573, 441] width 106 height 30
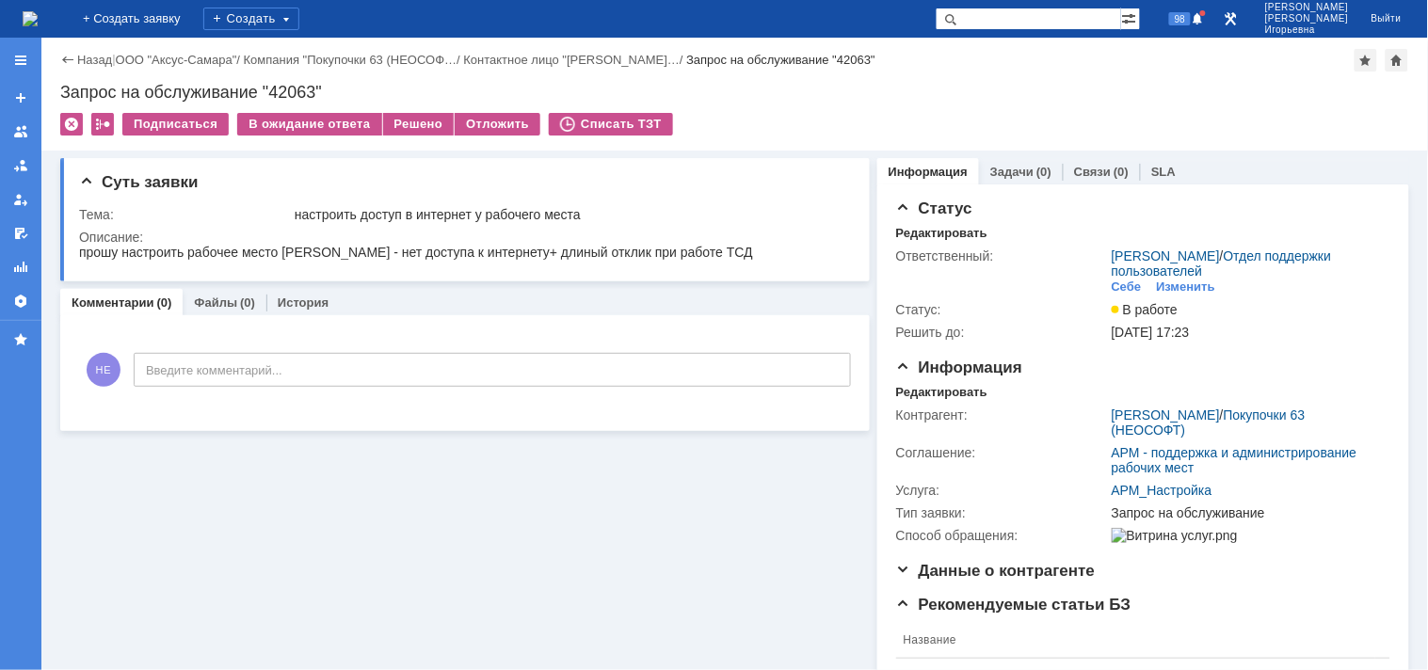
click at [303, 89] on div "Запрос на обслуживание "42063"" at bounding box center [734, 92] width 1349 height 19
copy div "42063"
click at [38, 19] on img at bounding box center [30, 18] width 15 height 15
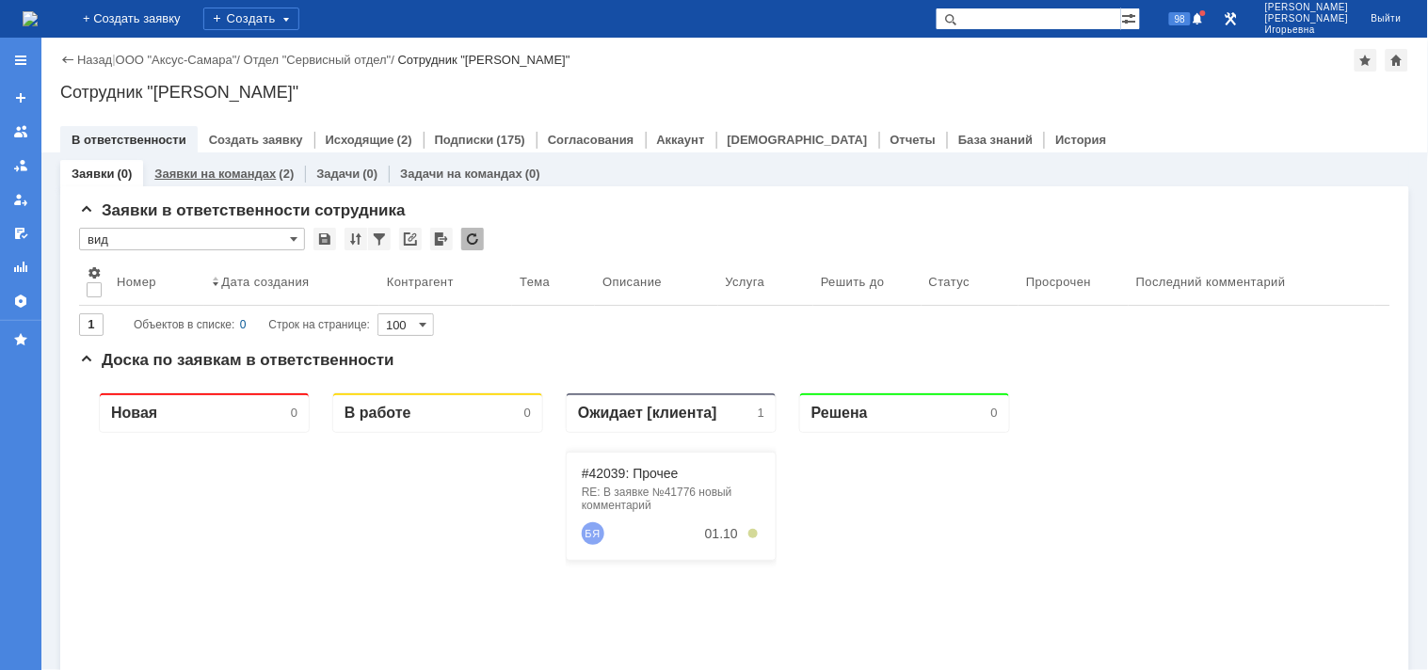
click at [239, 172] on link "Заявки на командах" at bounding box center [214, 174] width 121 height 14
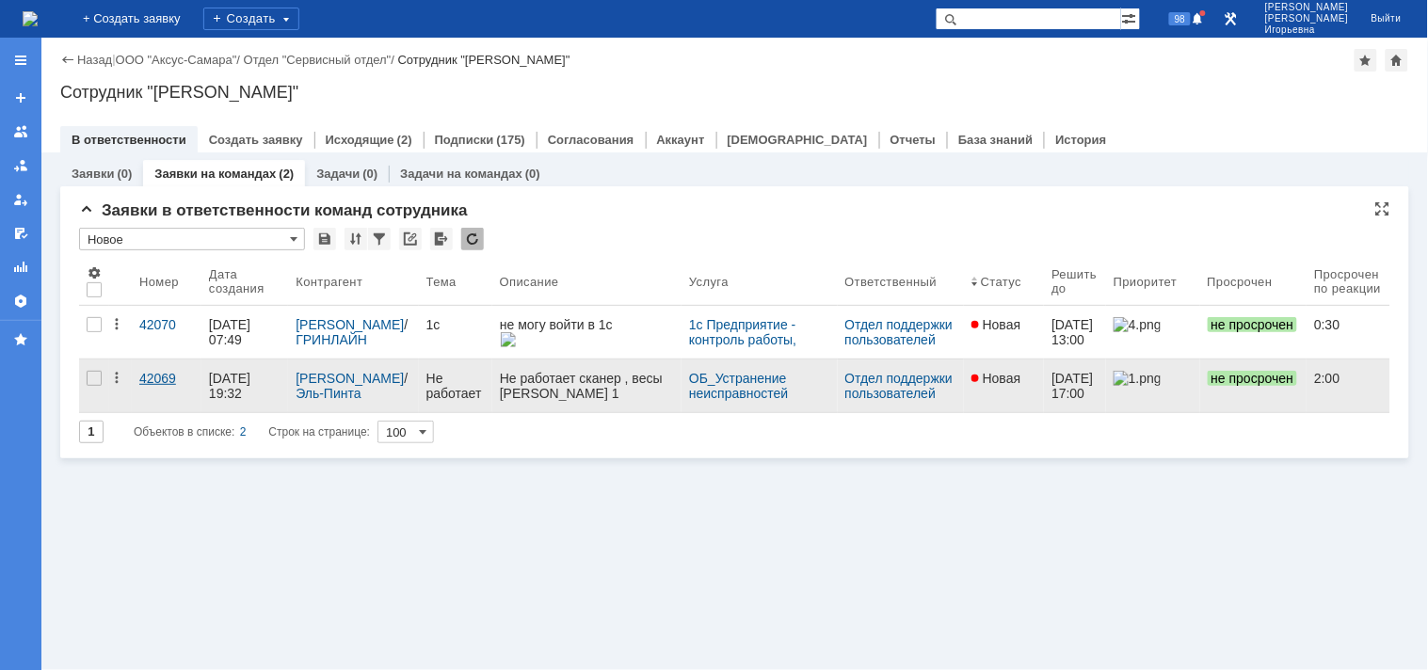
click at [148, 379] on div "42069" at bounding box center [166, 378] width 55 height 15
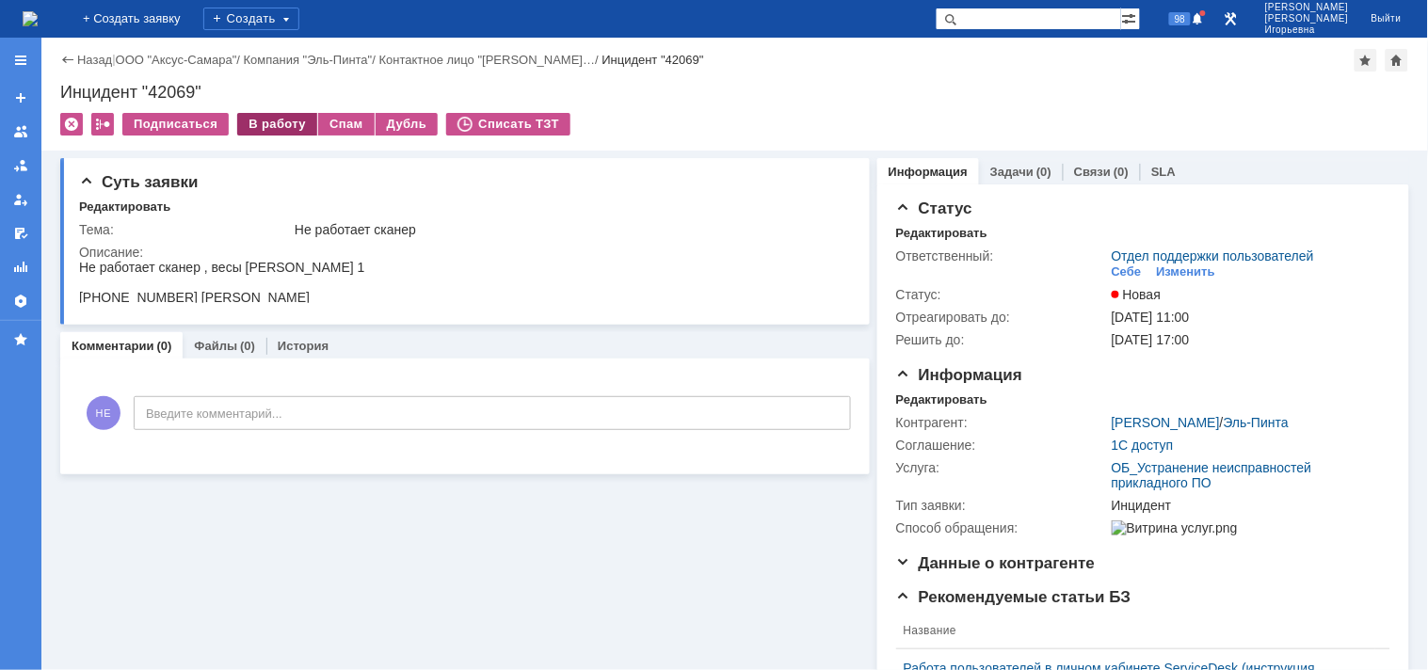
click at [277, 121] on div "В работу" at bounding box center [277, 124] width 80 height 23
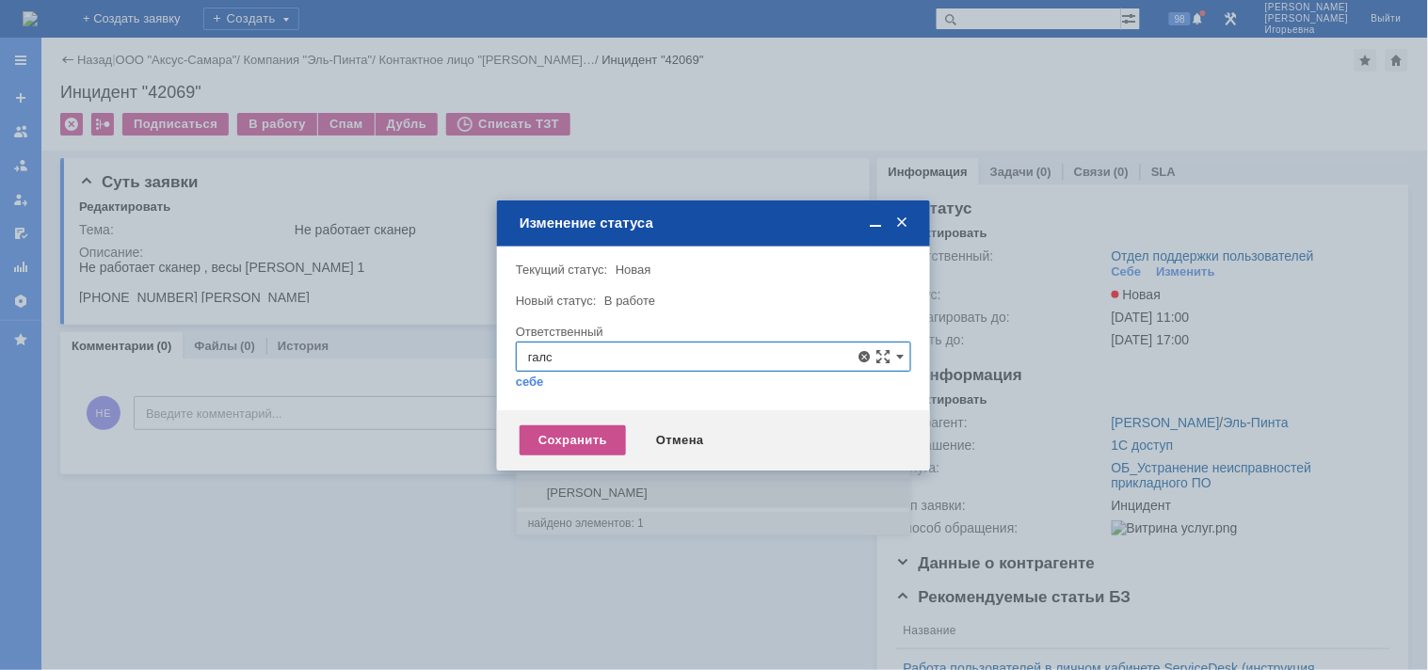
click at [605, 499] on span "[PERSON_NAME]" at bounding box center [713, 493] width 371 height 15
type input "[PERSON_NAME]"
click at [561, 441] on div "Сохранить" at bounding box center [573, 441] width 106 height 30
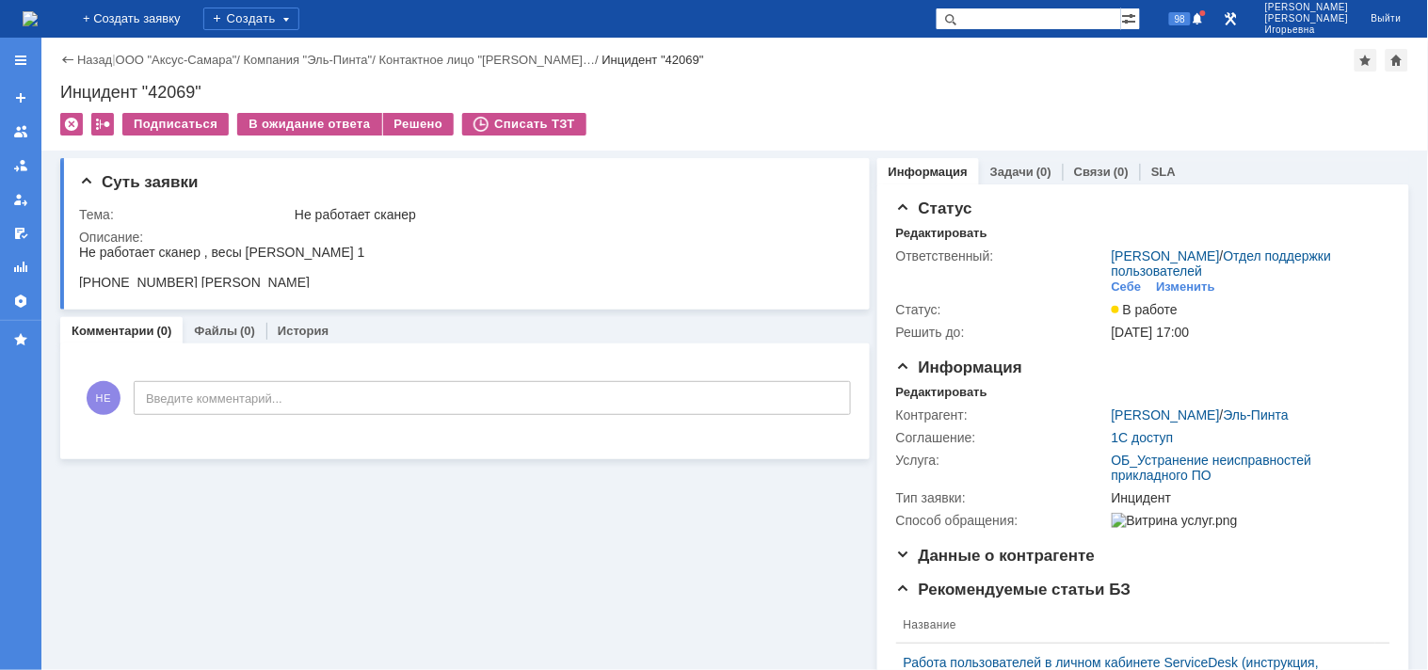
click at [176, 86] on div "Инцидент "42069"" at bounding box center [734, 92] width 1349 height 19
click at [176, 85] on div "Инцидент "42069"" at bounding box center [734, 92] width 1349 height 19
copy div "42069"
click at [38, 22] on img at bounding box center [30, 18] width 15 height 15
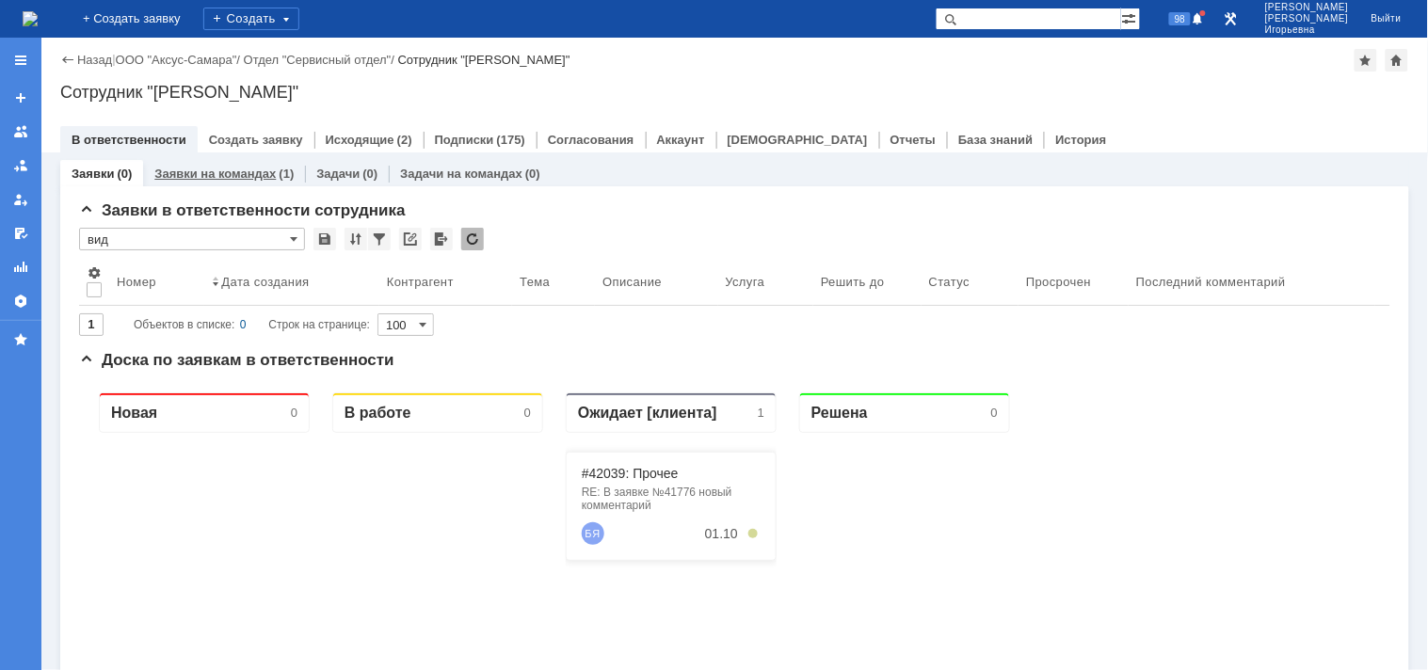
click at [224, 172] on link "Заявки на командах" at bounding box center [214, 174] width 121 height 14
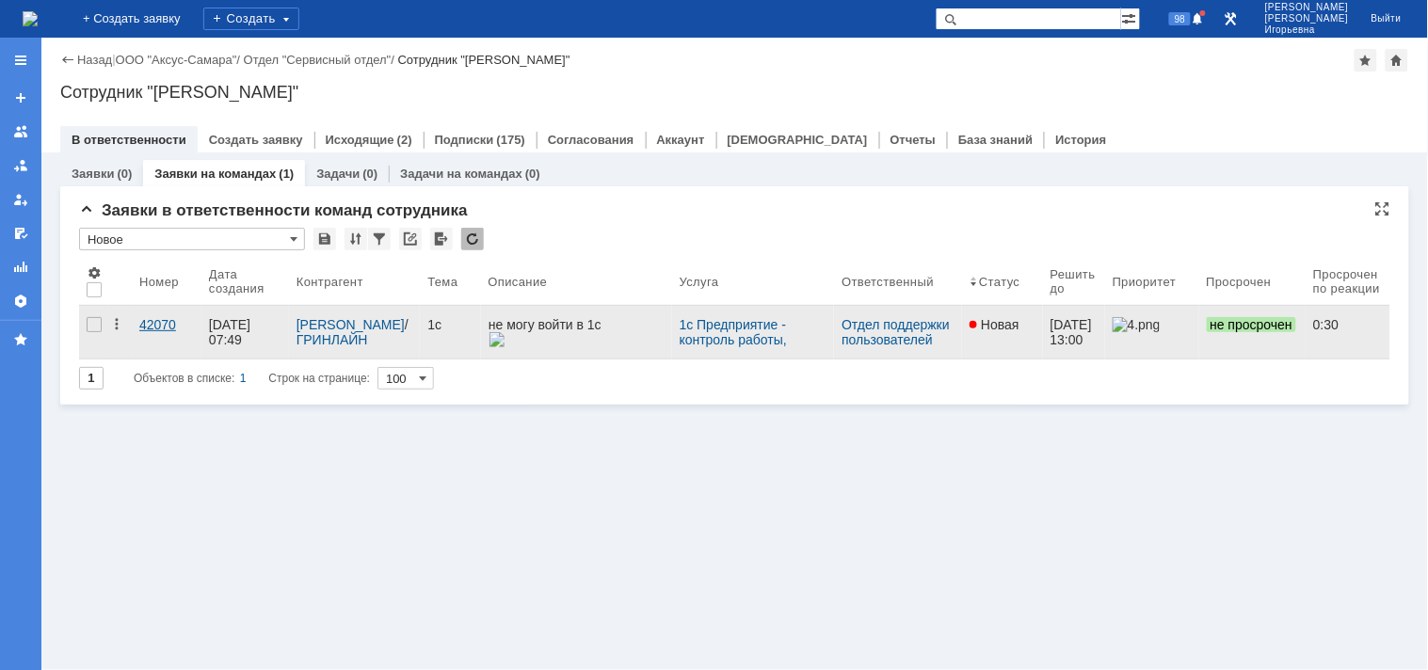
click at [156, 330] on div "42070" at bounding box center [166, 324] width 55 height 15
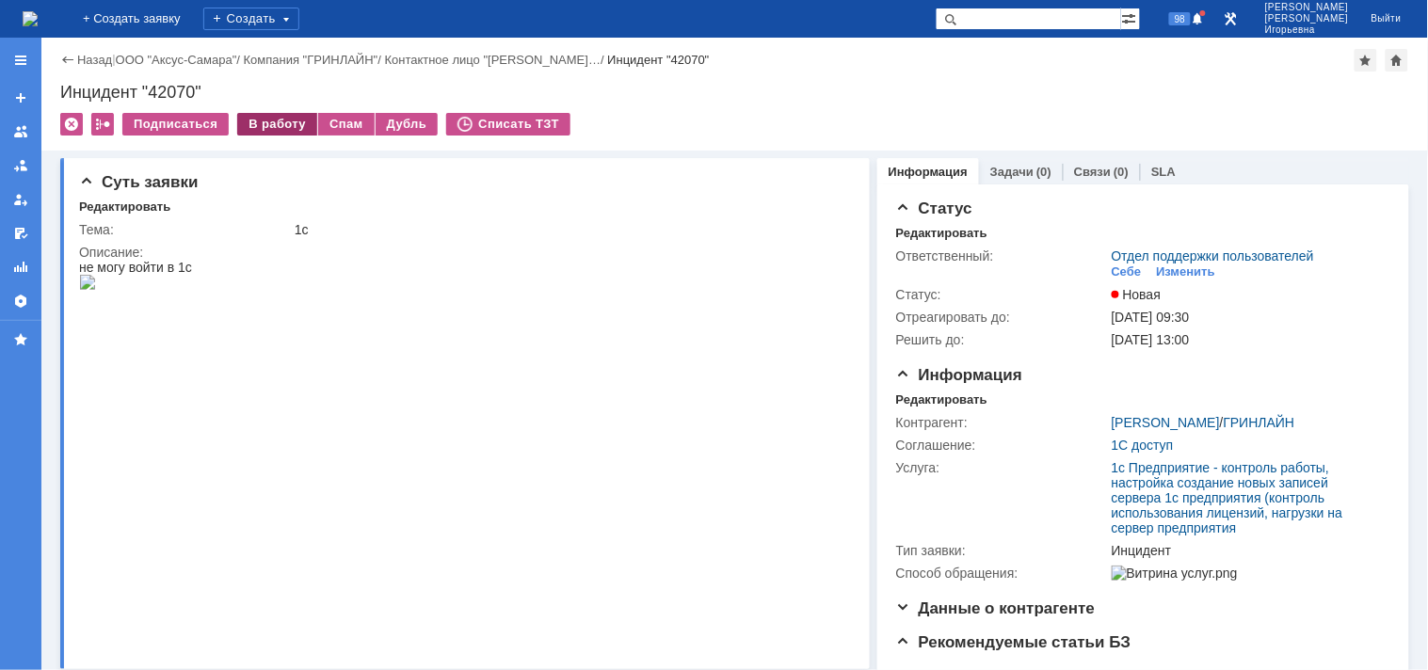
click at [265, 125] on div "В работу" at bounding box center [277, 124] width 80 height 23
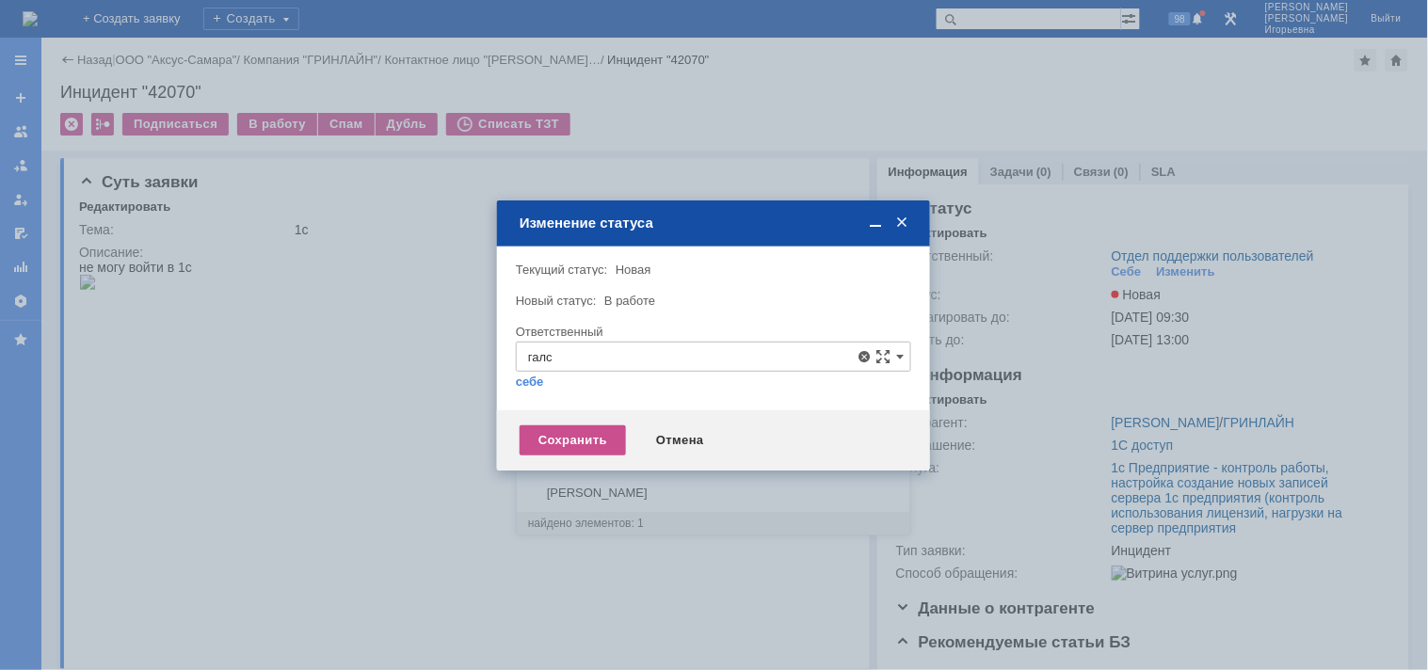
drag, startPoint x: 605, startPoint y: 495, endPoint x: 588, endPoint y: 457, distance: 42.6
click at [605, 492] on span "[PERSON_NAME]" at bounding box center [713, 493] width 371 height 15
click at [579, 438] on div "Сохранить" at bounding box center [573, 441] width 106 height 30
type input "[PERSON_NAME]"
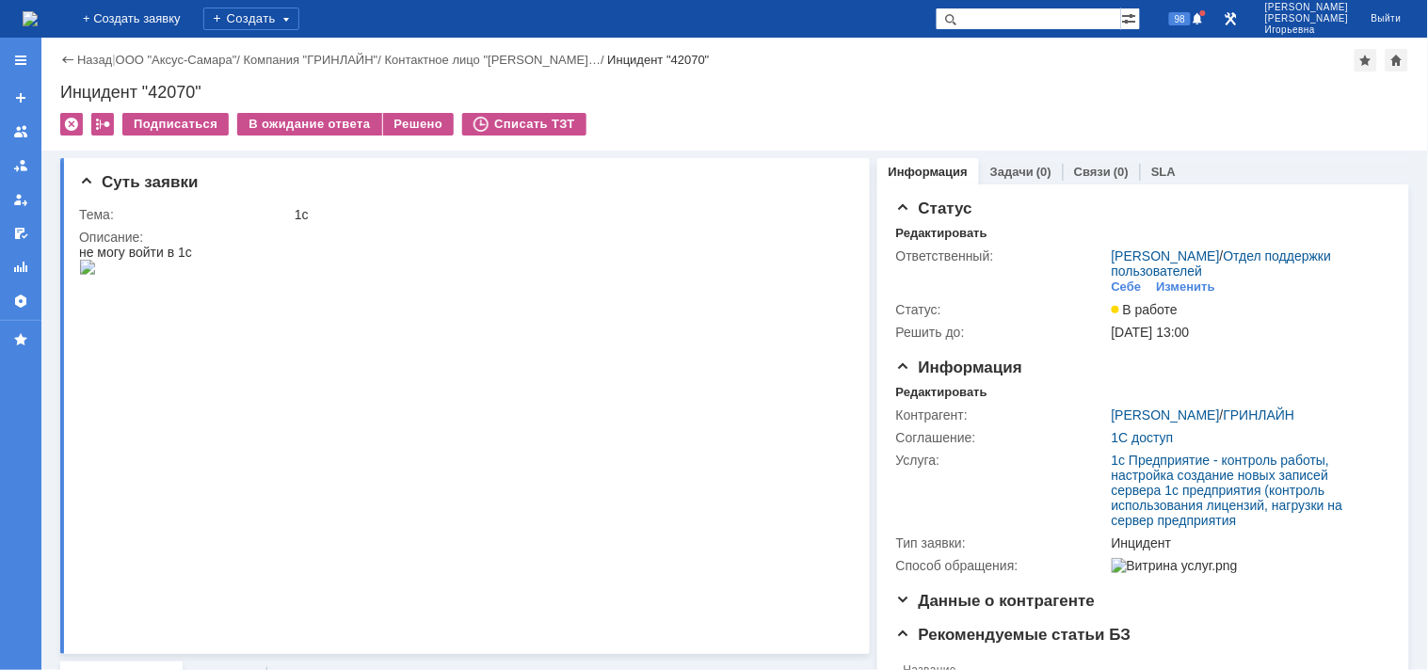
click at [177, 89] on div "Инцидент "42070"" at bounding box center [734, 92] width 1349 height 19
copy div "42070"
click at [38, 11] on img at bounding box center [30, 18] width 15 height 15
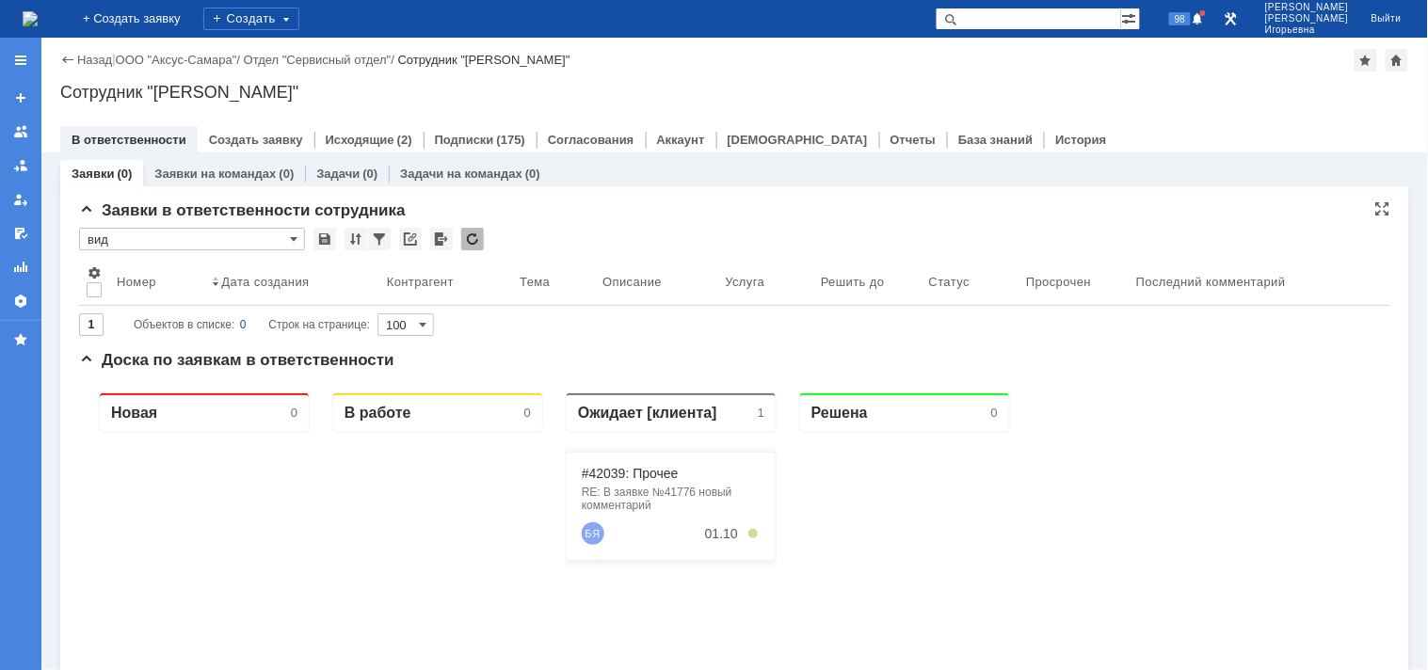
click at [298, 237] on input "вид" at bounding box center [192, 239] width 226 height 23
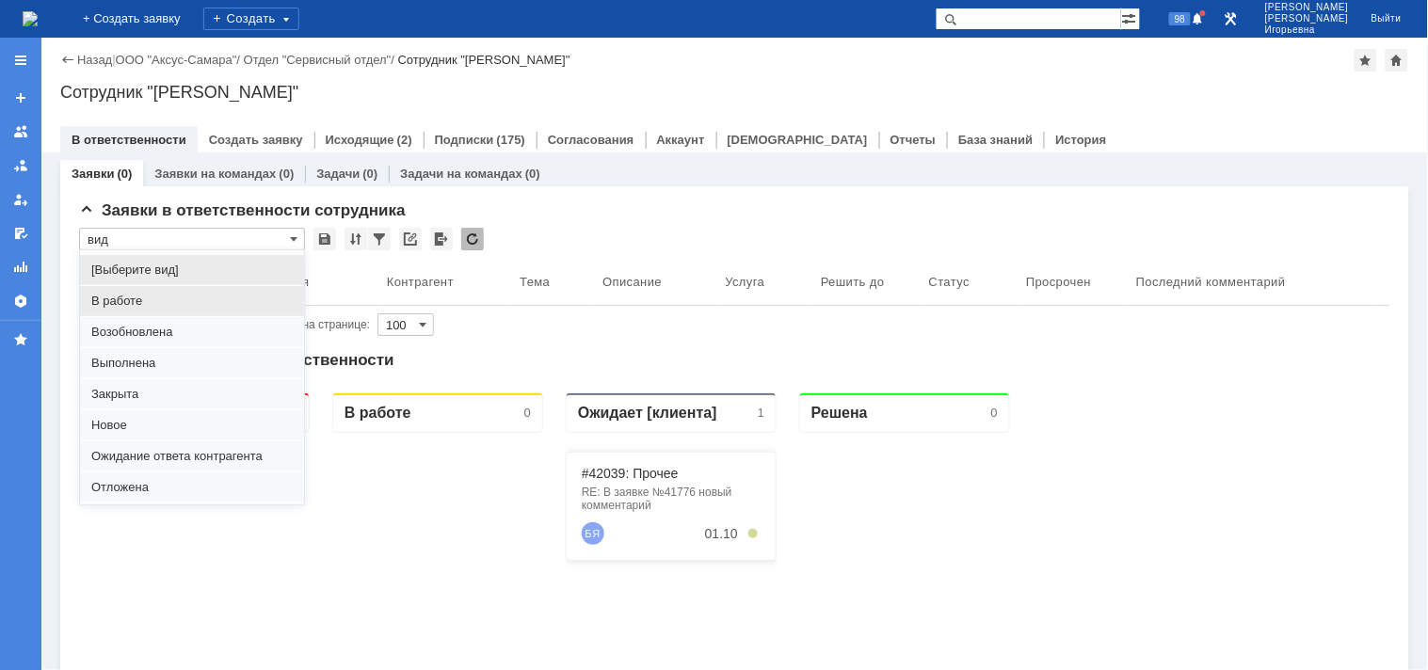
scroll to position [52, 0]
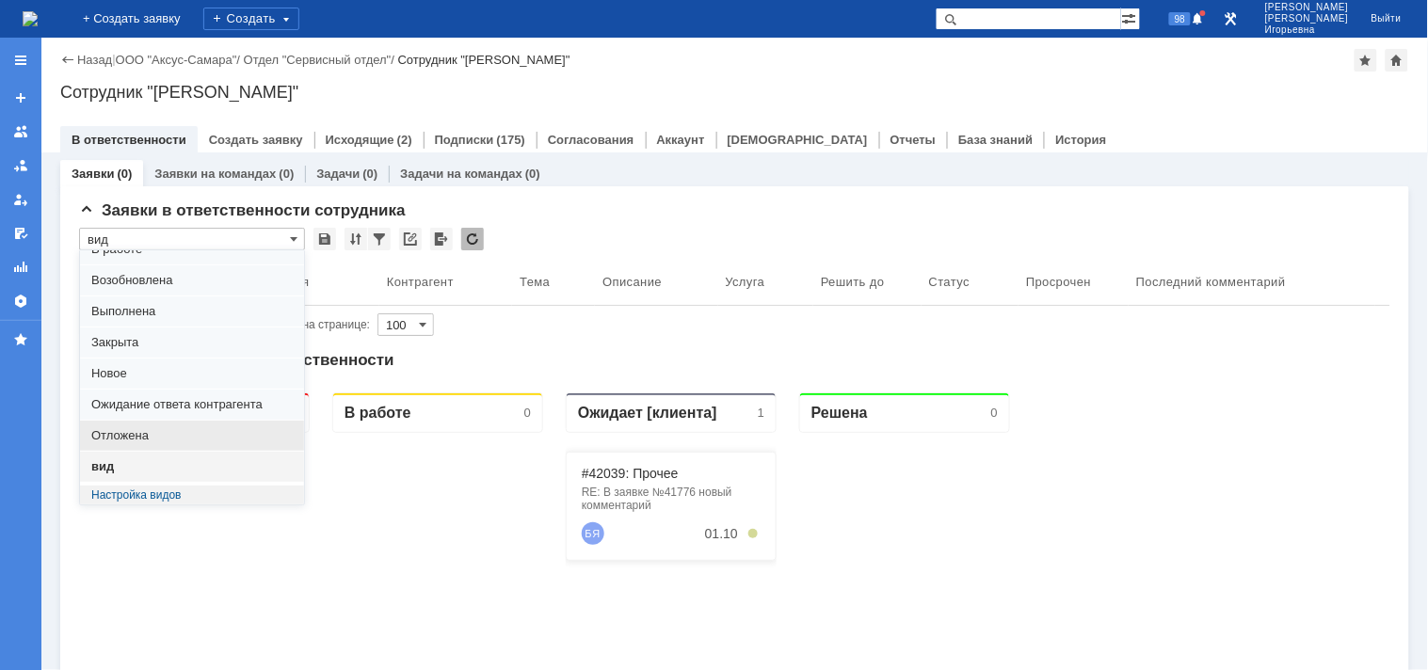
click at [133, 437] on span "Отложена" at bounding box center [192, 435] width 202 height 15
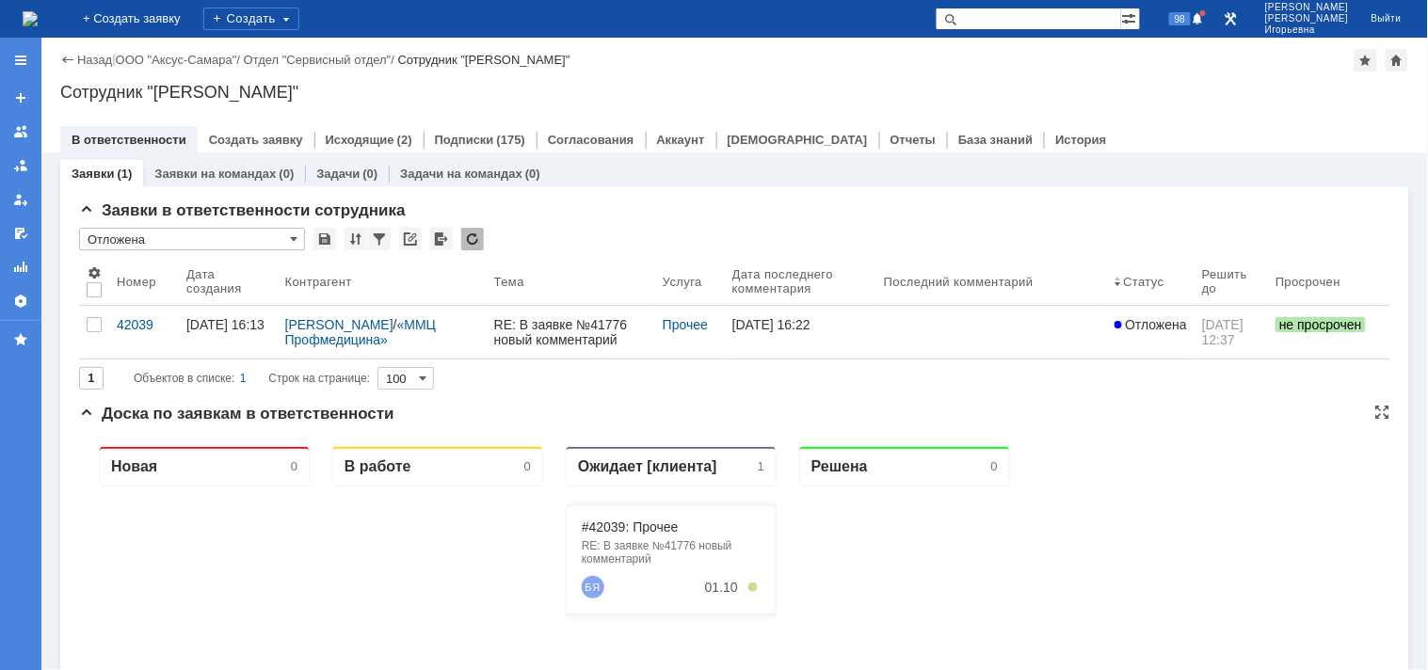
scroll to position [0, 0]
type input "Отложена"
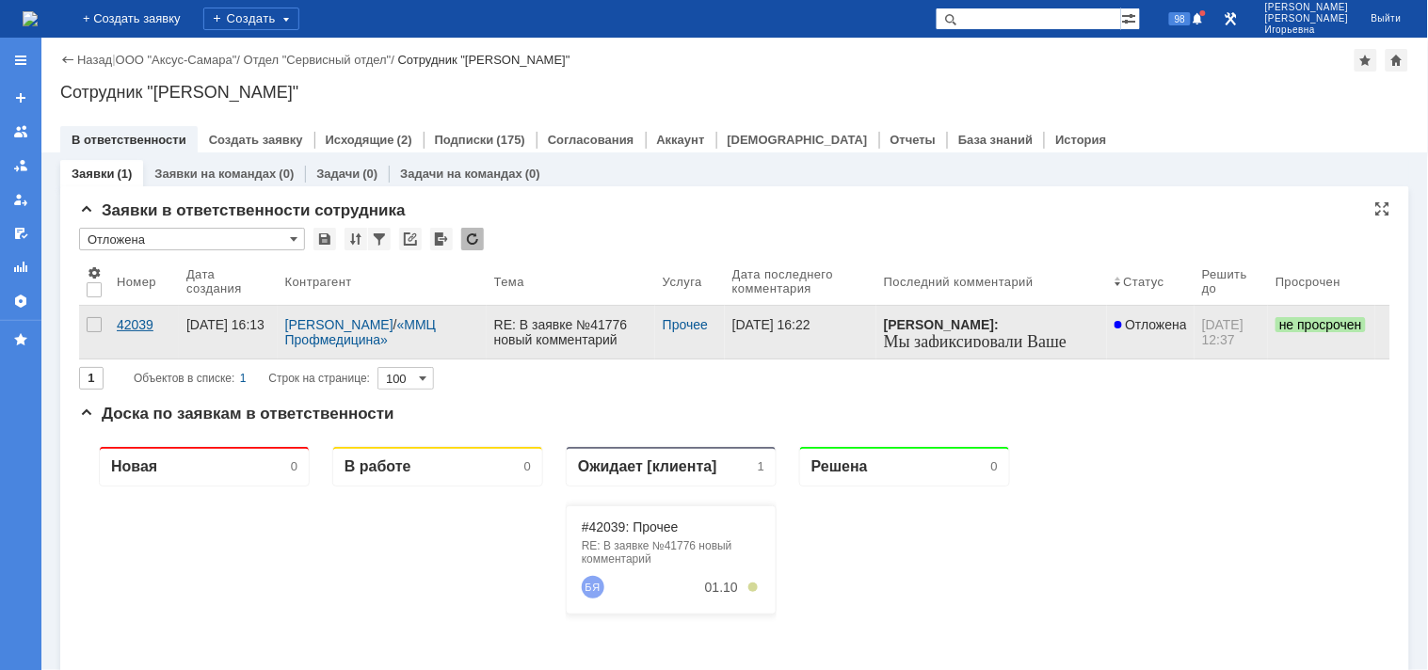
click at [123, 323] on div "42039" at bounding box center [144, 324] width 55 height 15
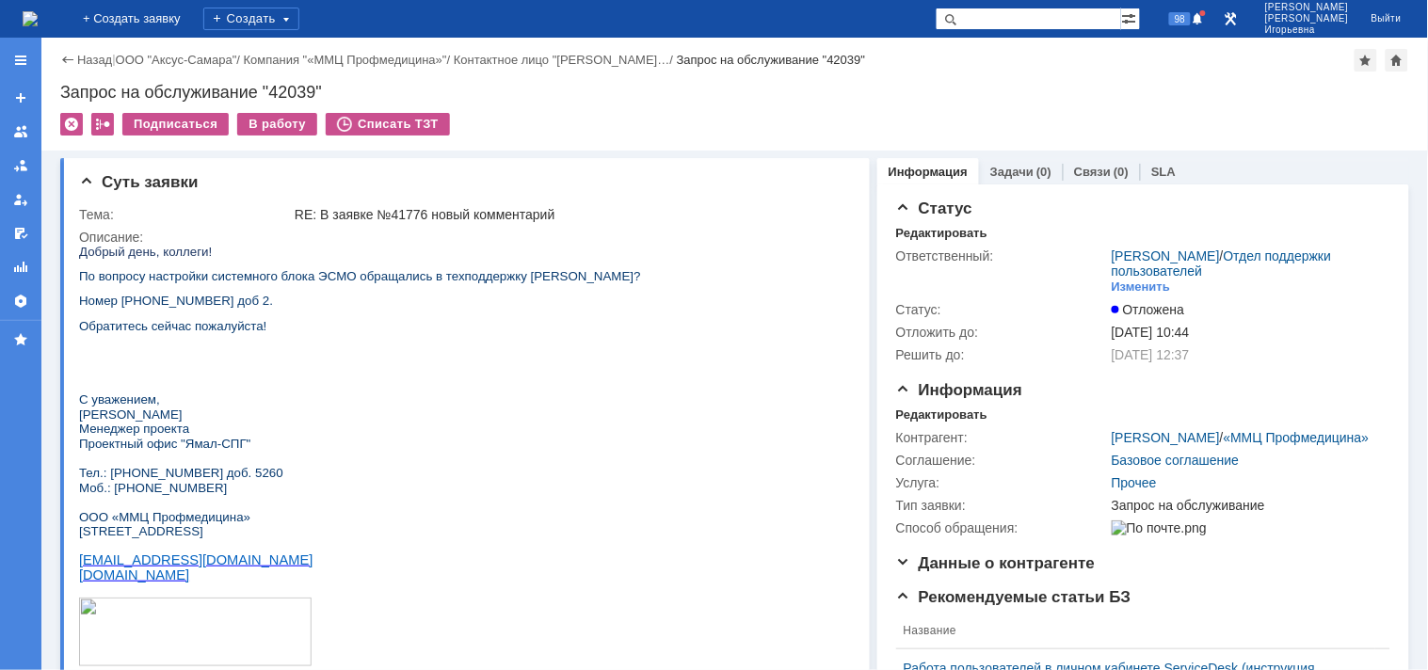
click at [38, 19] on img at bounding box center [30, 18] width 15 height 15
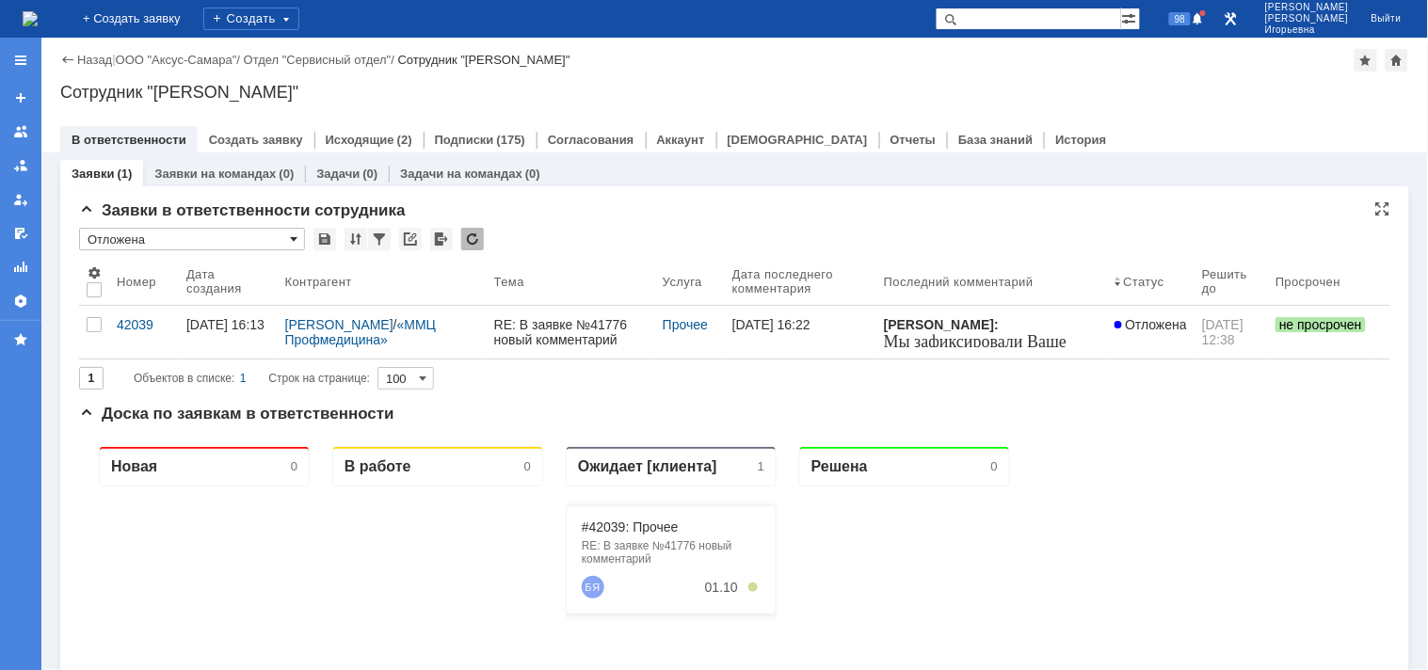
click at [297, 237] on span at bounding box center [294, 239] width 8 height 15
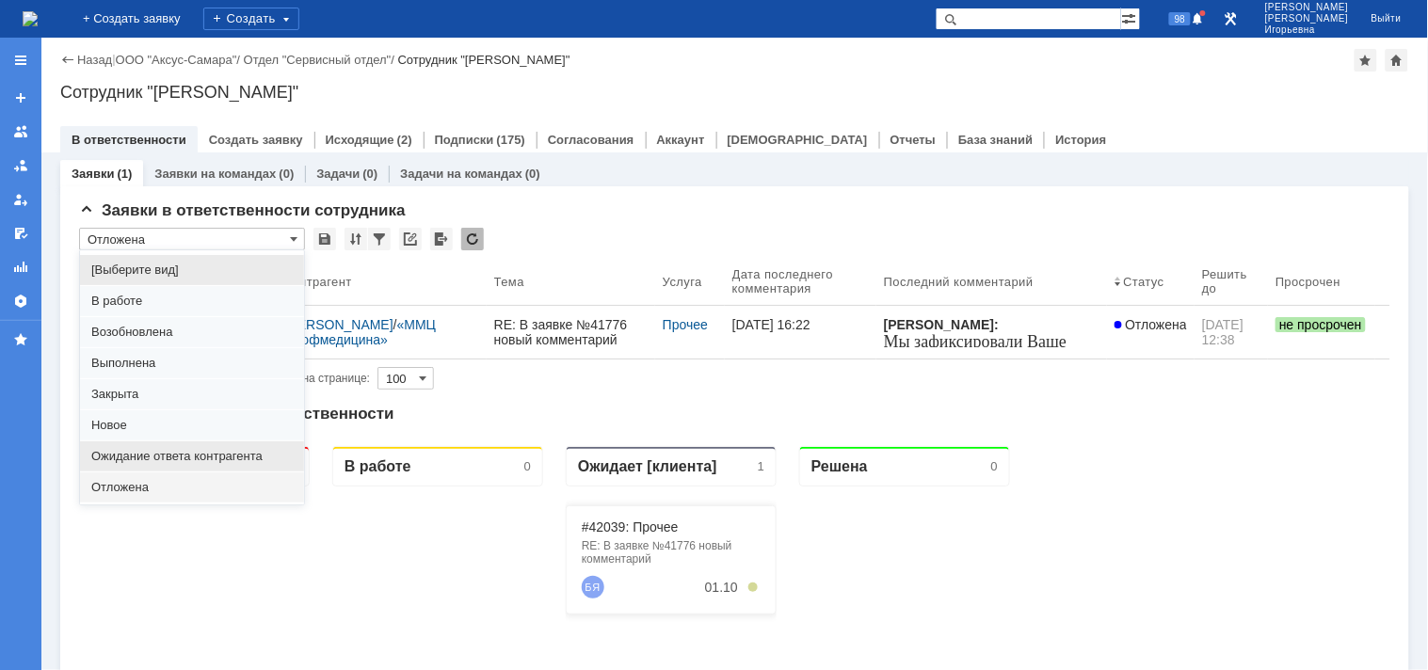
click at [181, 459] on span "Ожидание ответа контрагента" at bounding box center [192, 456] width 202 height 15
type input "Ожидание ответа контрагента"
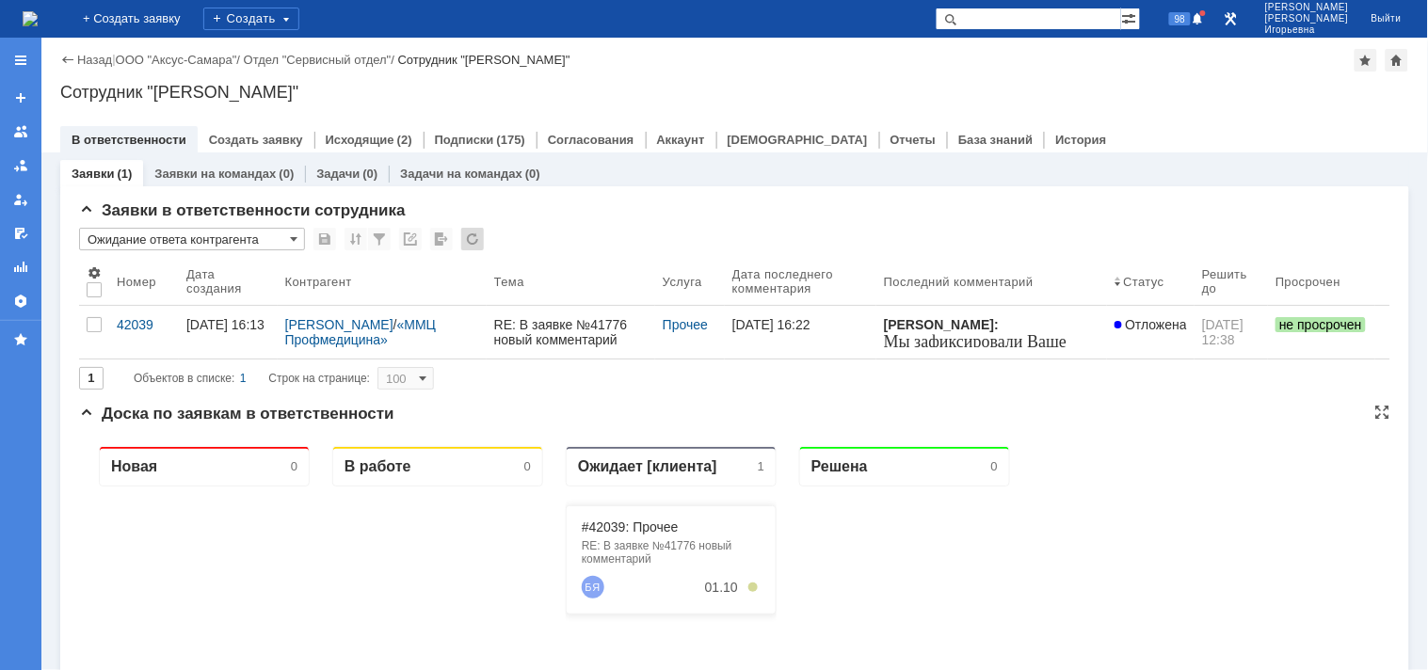
type input "20"
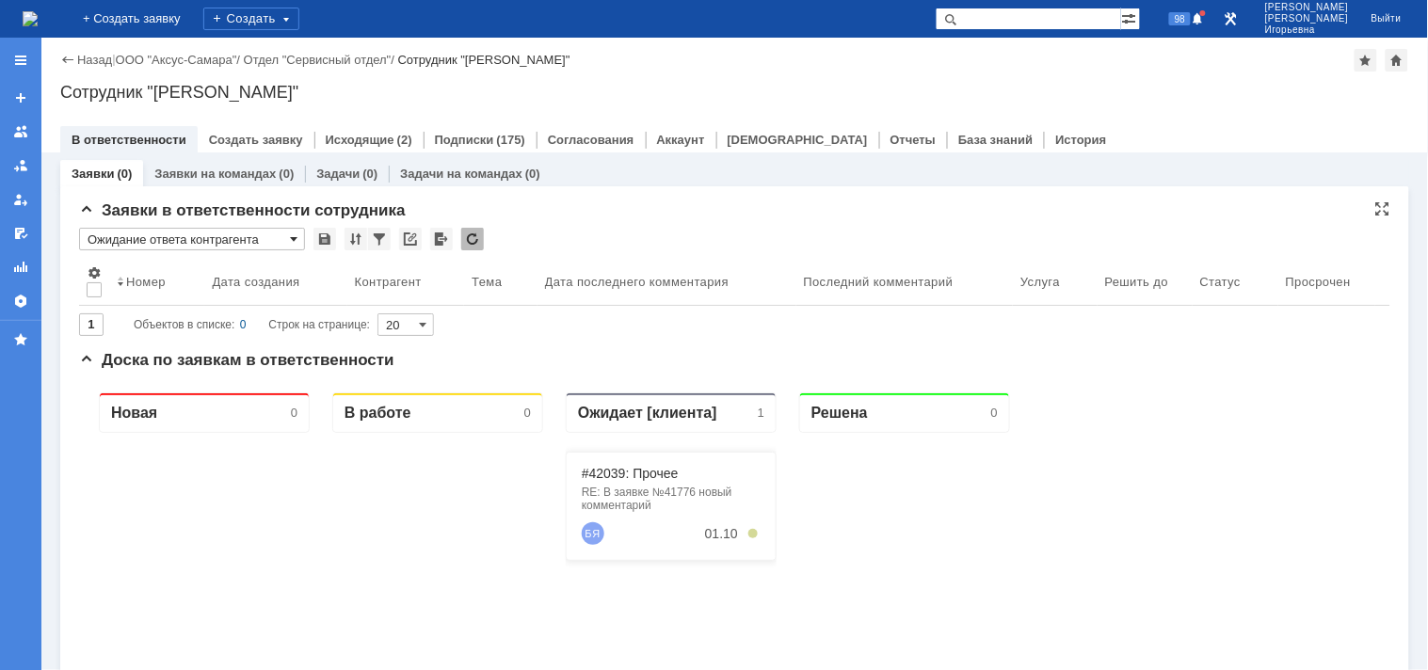
click at [293, 239] on span at bounding box center [294, 239] width 8 height 15
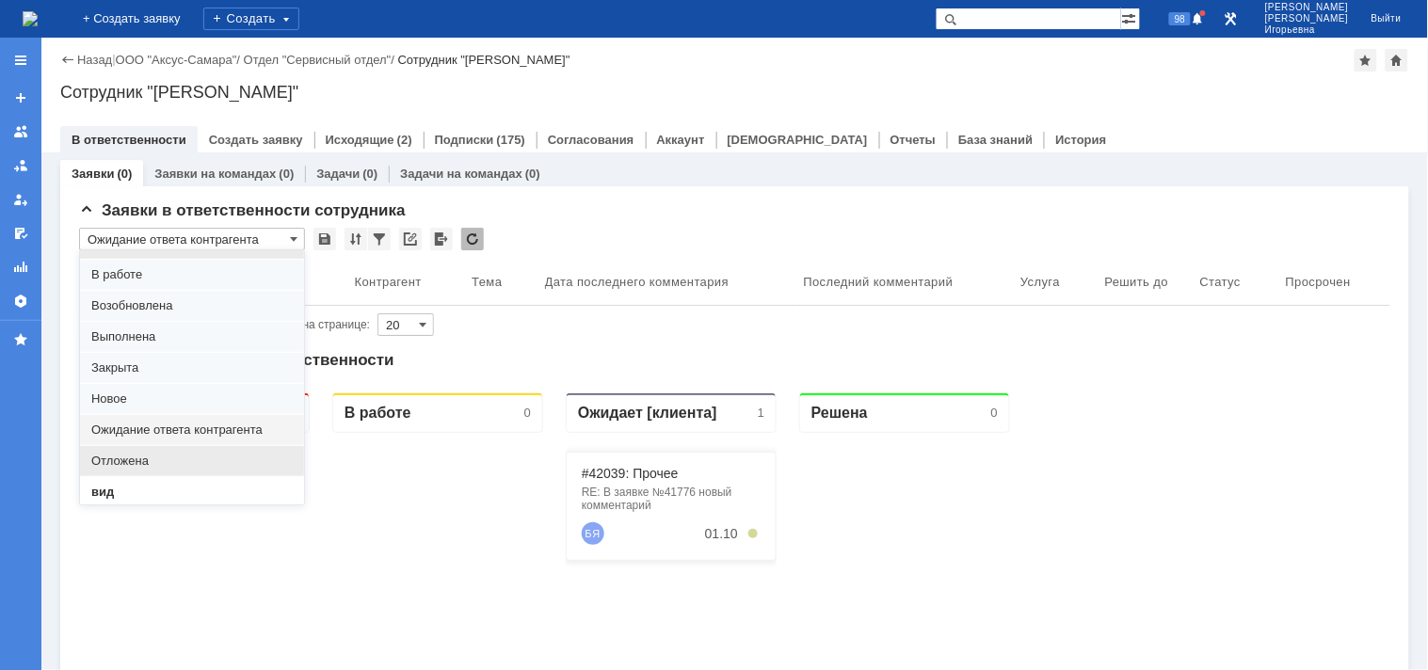
scroll to position [52, 0]
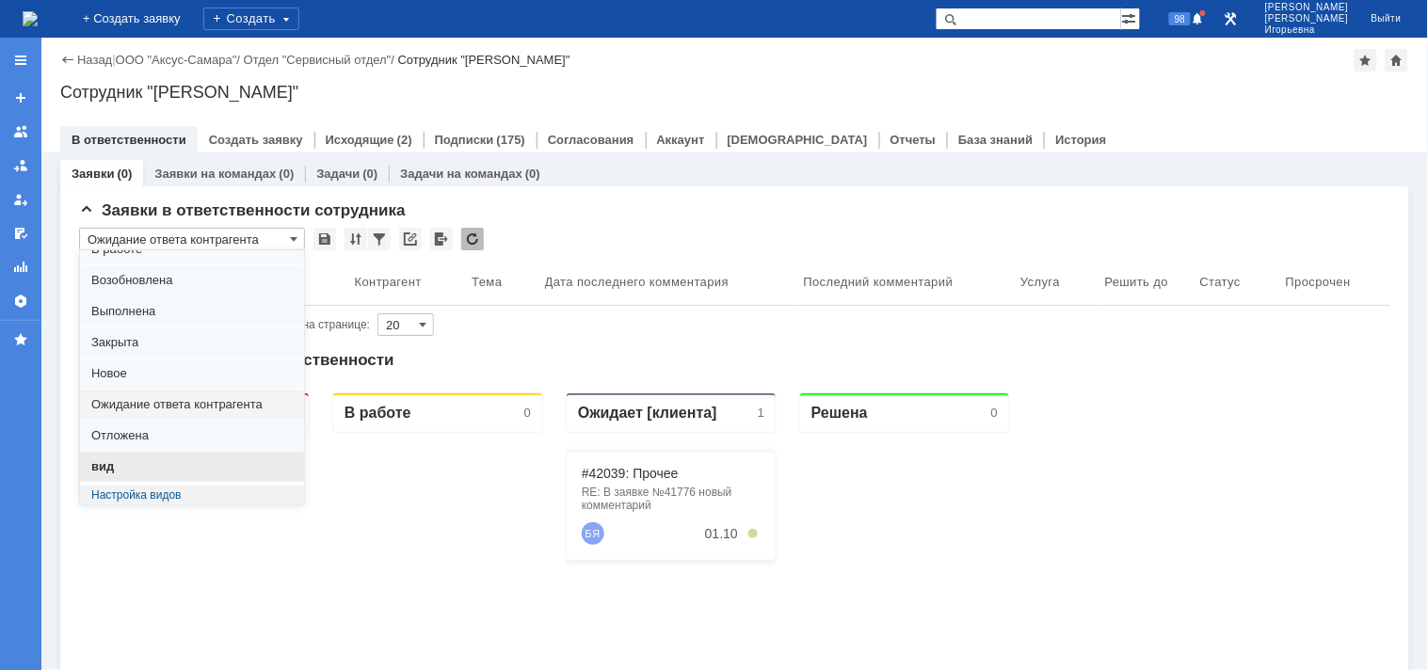
click at [121, 463] on span "вид" at bounding box center [192, 467] width 202 height 15
type input "вид"
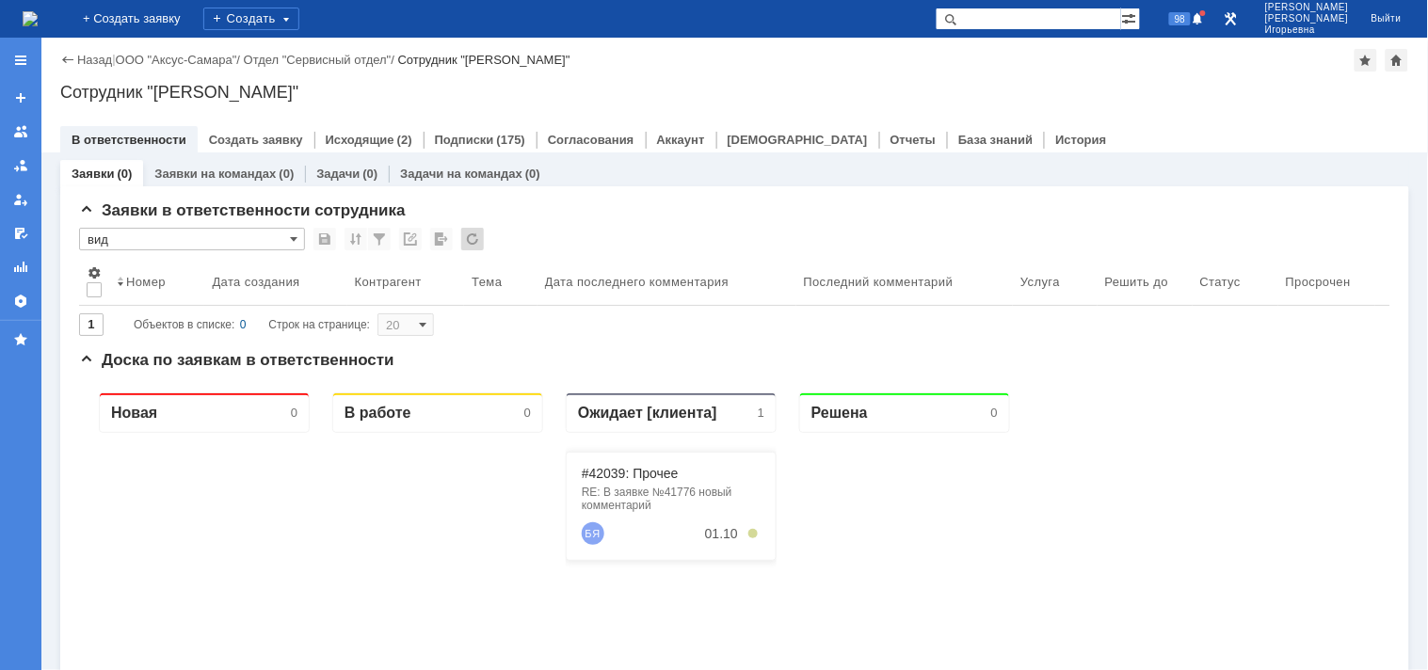
type input "100"
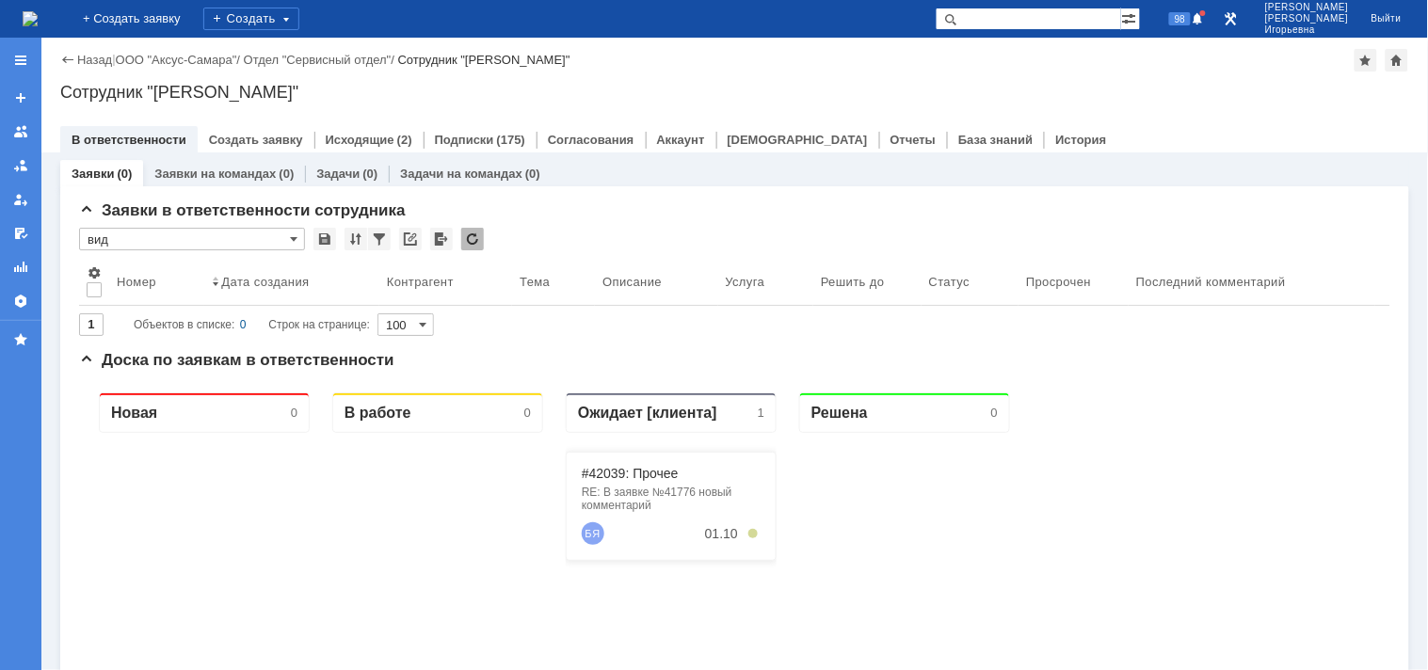
type input "вид"
